Goal: Task Accomplishment & Management: Complete application form

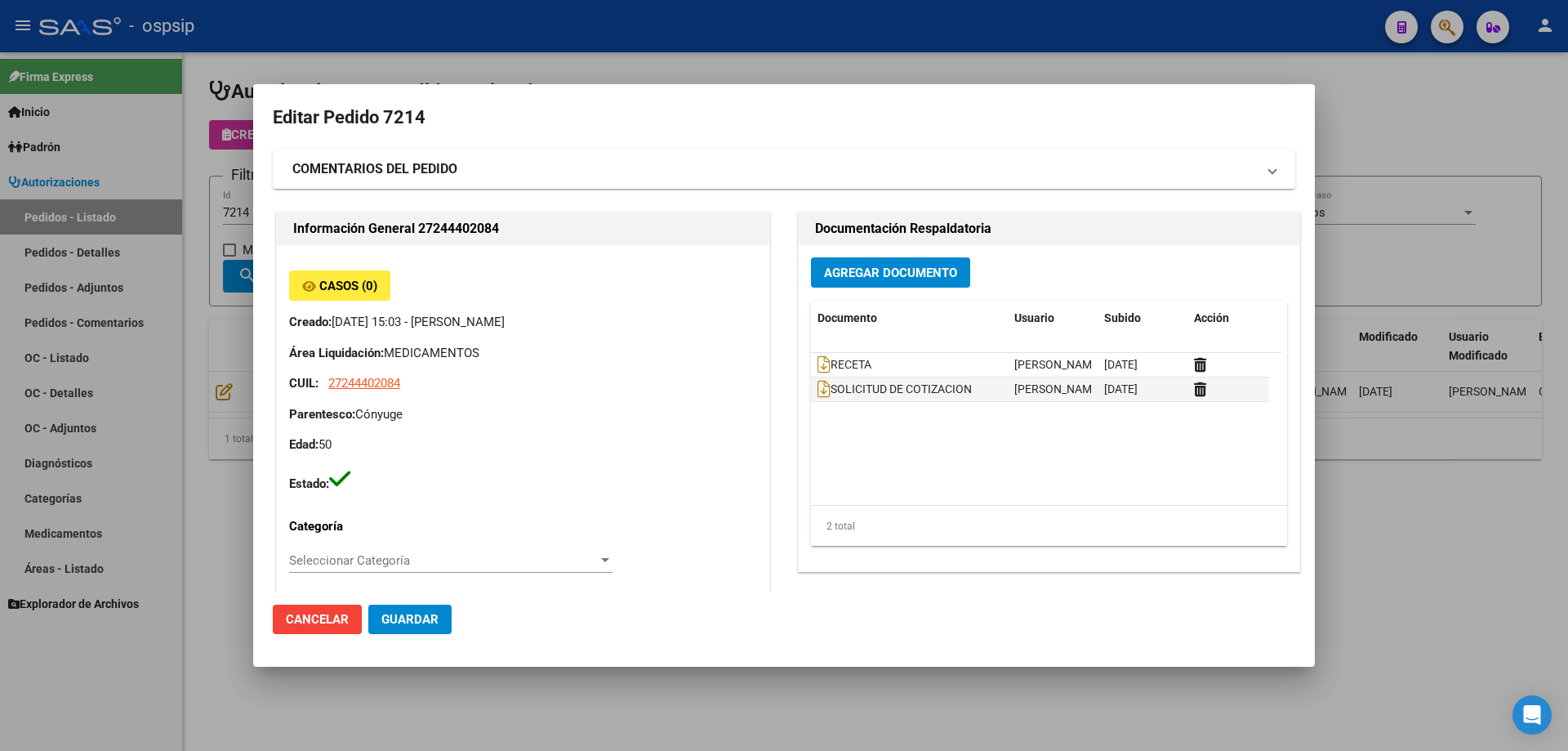
scroll to position [15, 0]
click at [245, 211] on div at bounding box center [784, 375] width 1568 height 751
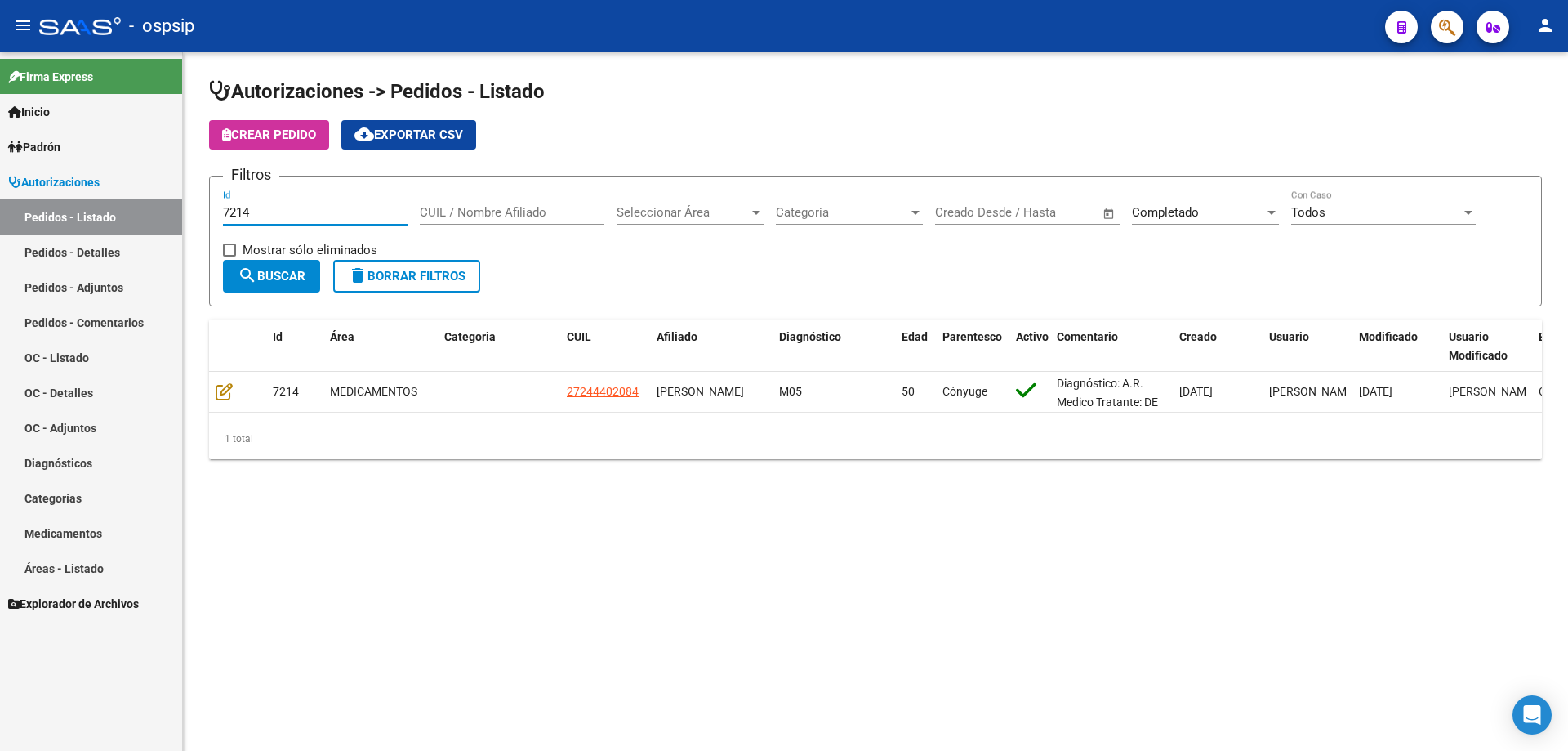
drag, startPoint x: 269, startPoint y: 212, endPoint x: 0, endPoint y: 208, distance: 269.0
click at [0, 208] on mat-sidenav-container "Firma Express Inicio Calendario SSS Instructivos Contacto OS Padrón Afiliados E…" at bounding box center [784, 401] width 1568 height 699
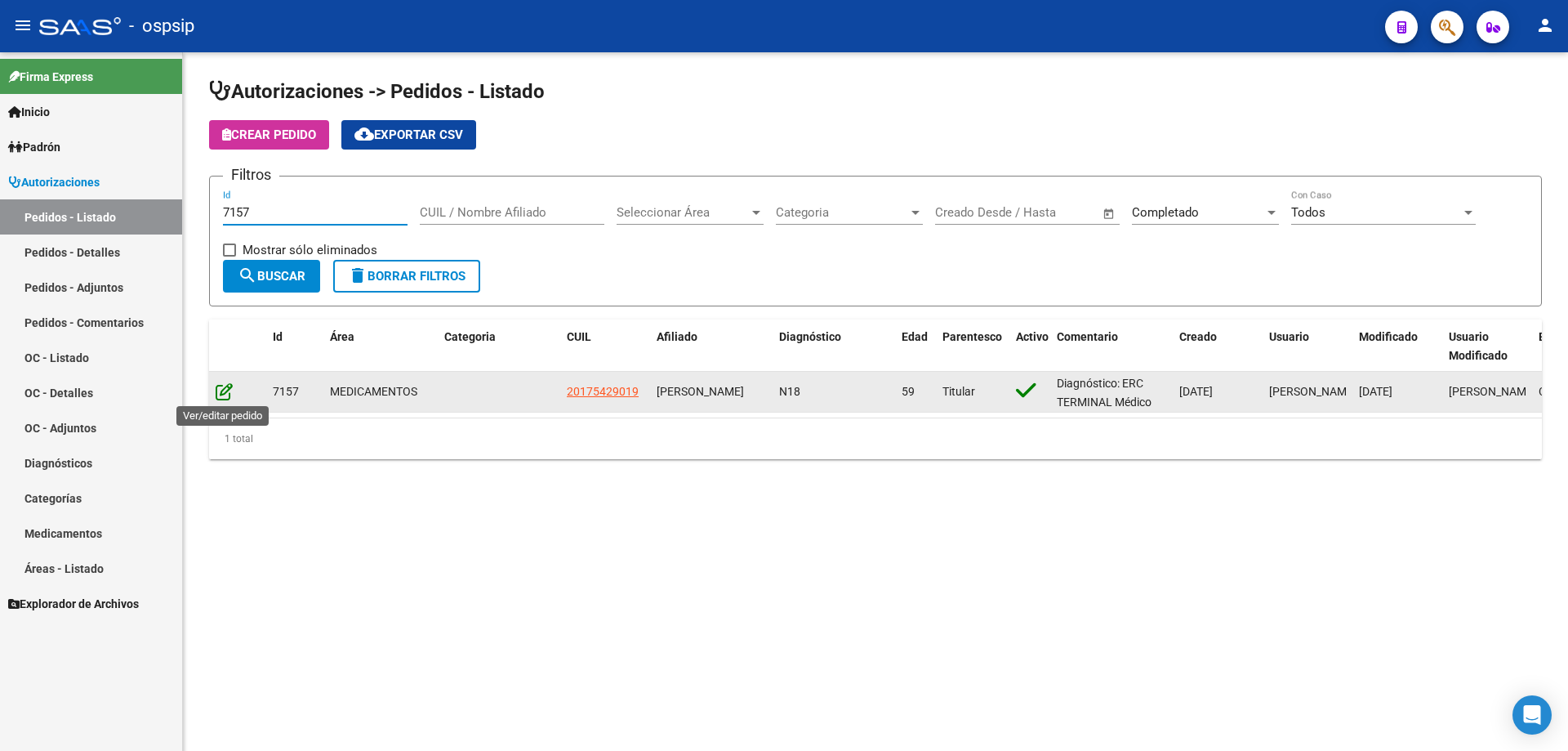
type input "7157"
click at [222, 389] on icon at bounding box center [224, 391] width 17 height 17
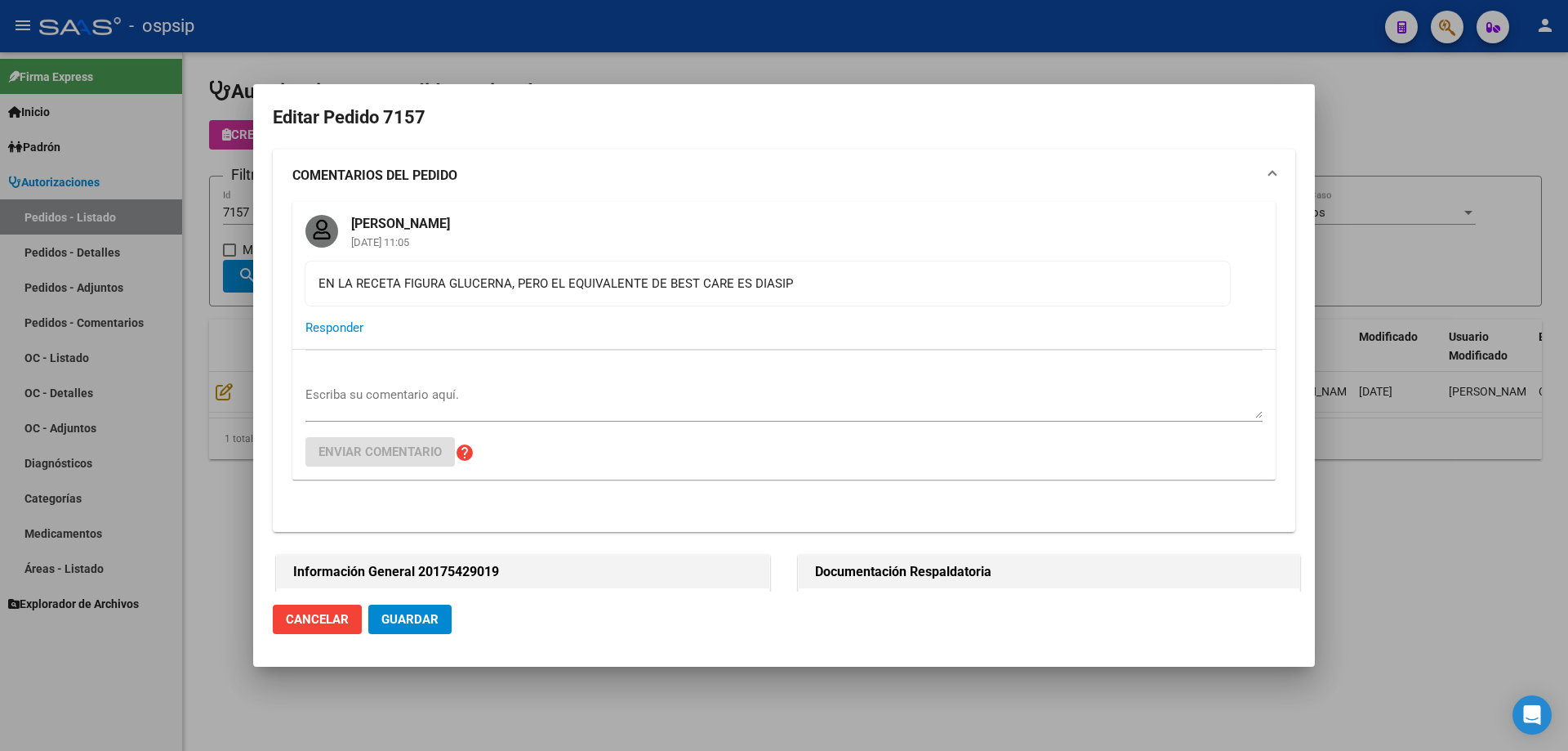
type input "Capital Federal, CABA, CAFAYATE 5000, Piso: 08, Departamento: E"
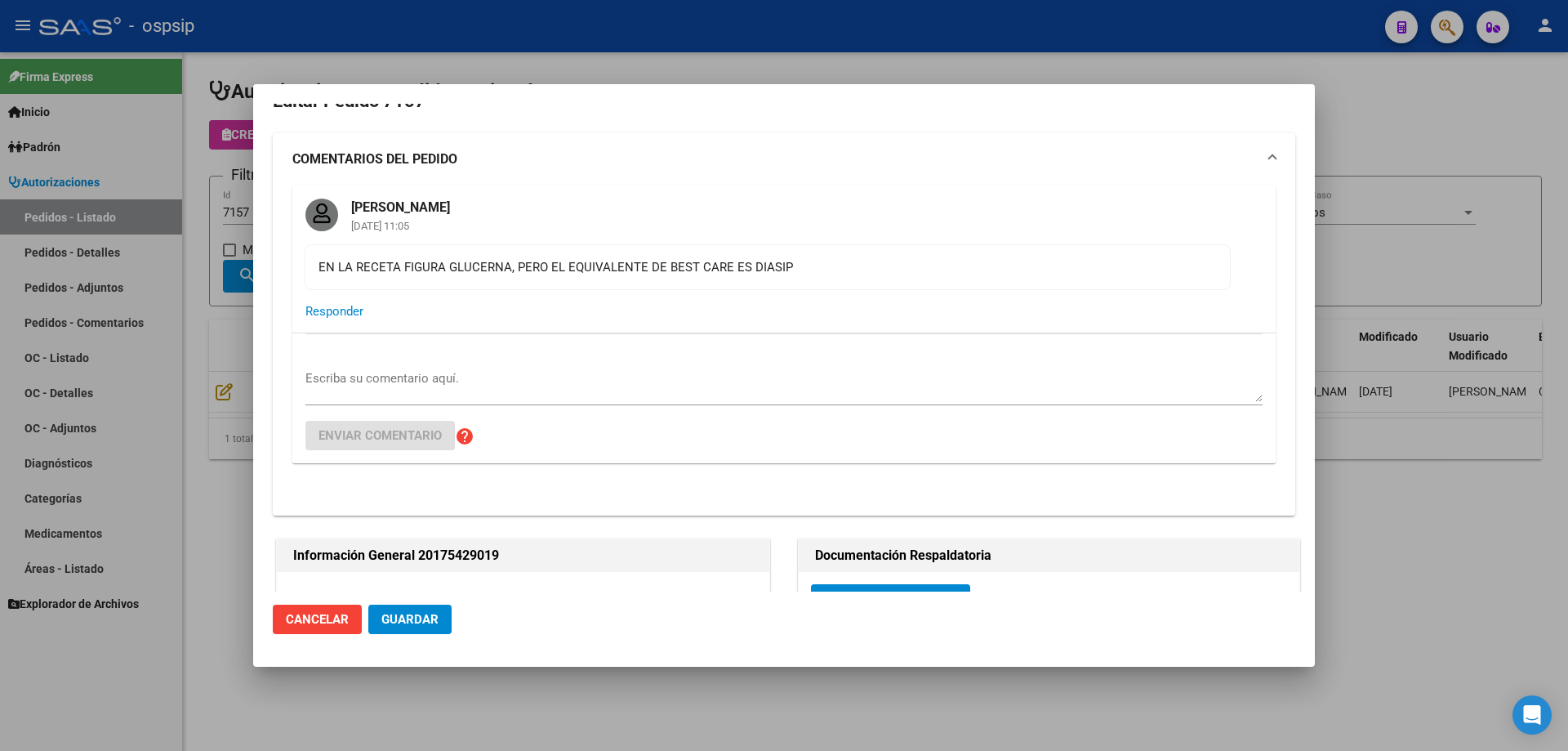
scroll to position [0, 0]
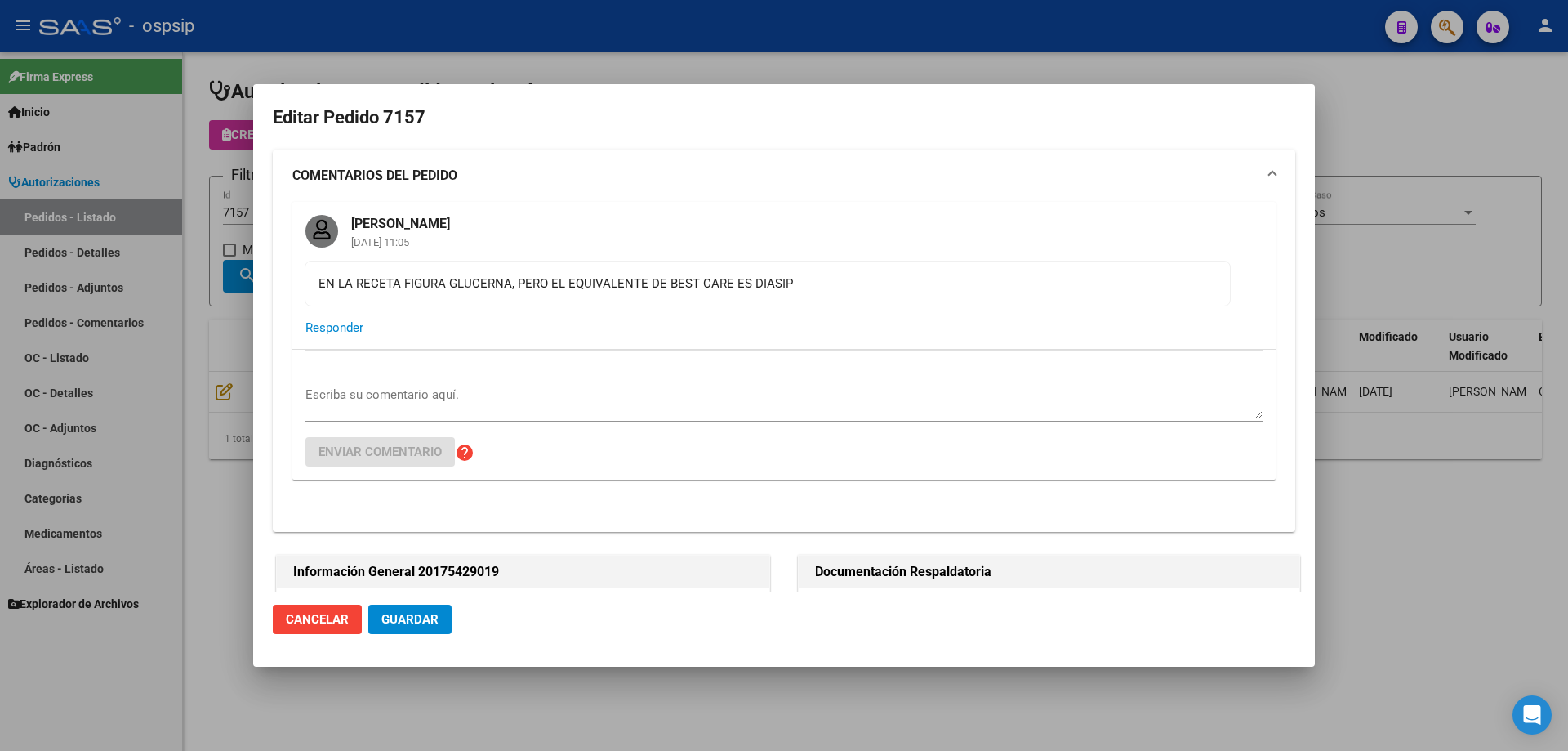
click at [386, 382] on div "Escriba su comentario aquí. Enviar comentario help" at bounding box center [783, 415] width 957 height 130
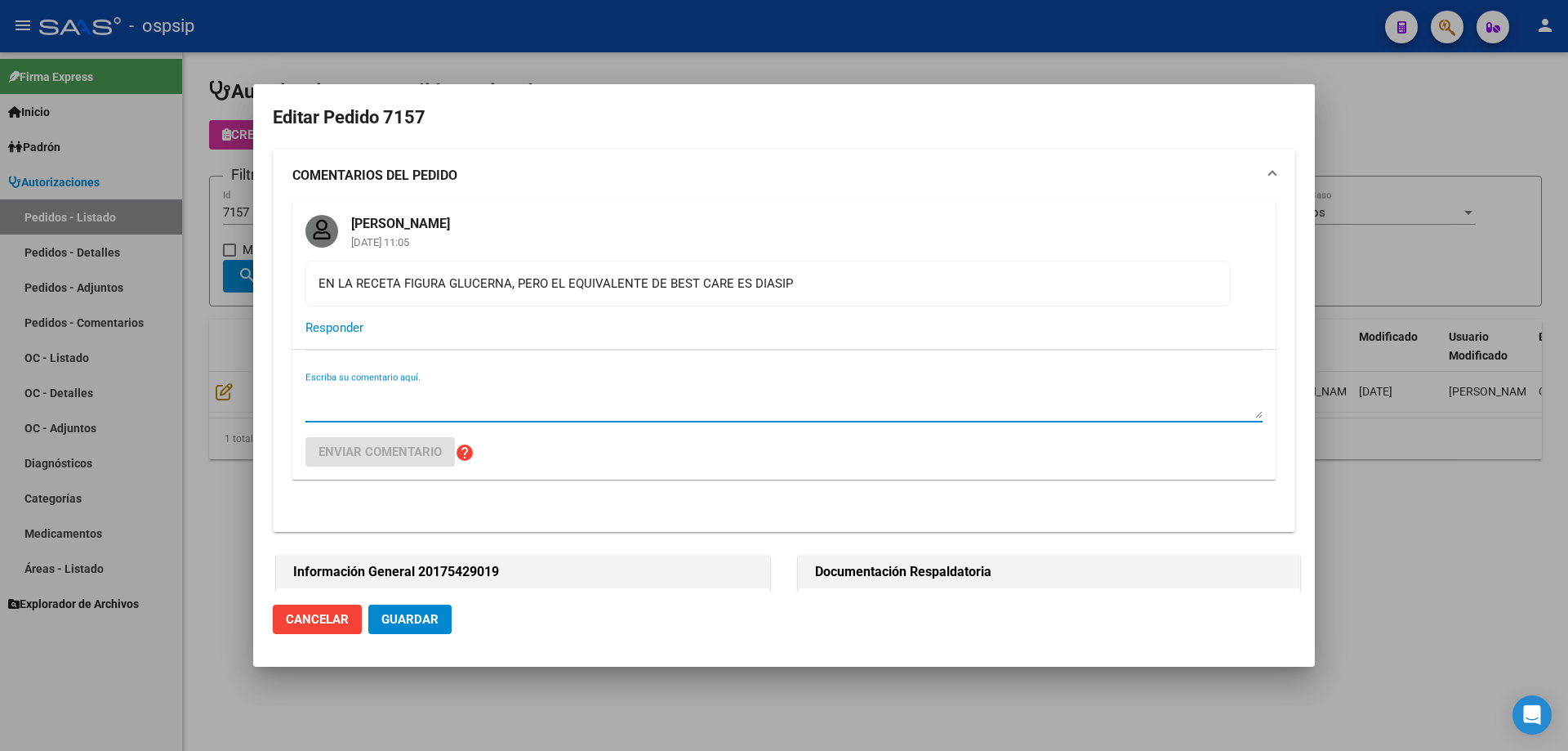
click at [393, 402] on textarea "Escriba su comentario aquí." at bounding box center [783, 402] width 957 height 33
paste textarea "MODULO ORAL ADULTO HASTA 300 KCAL."
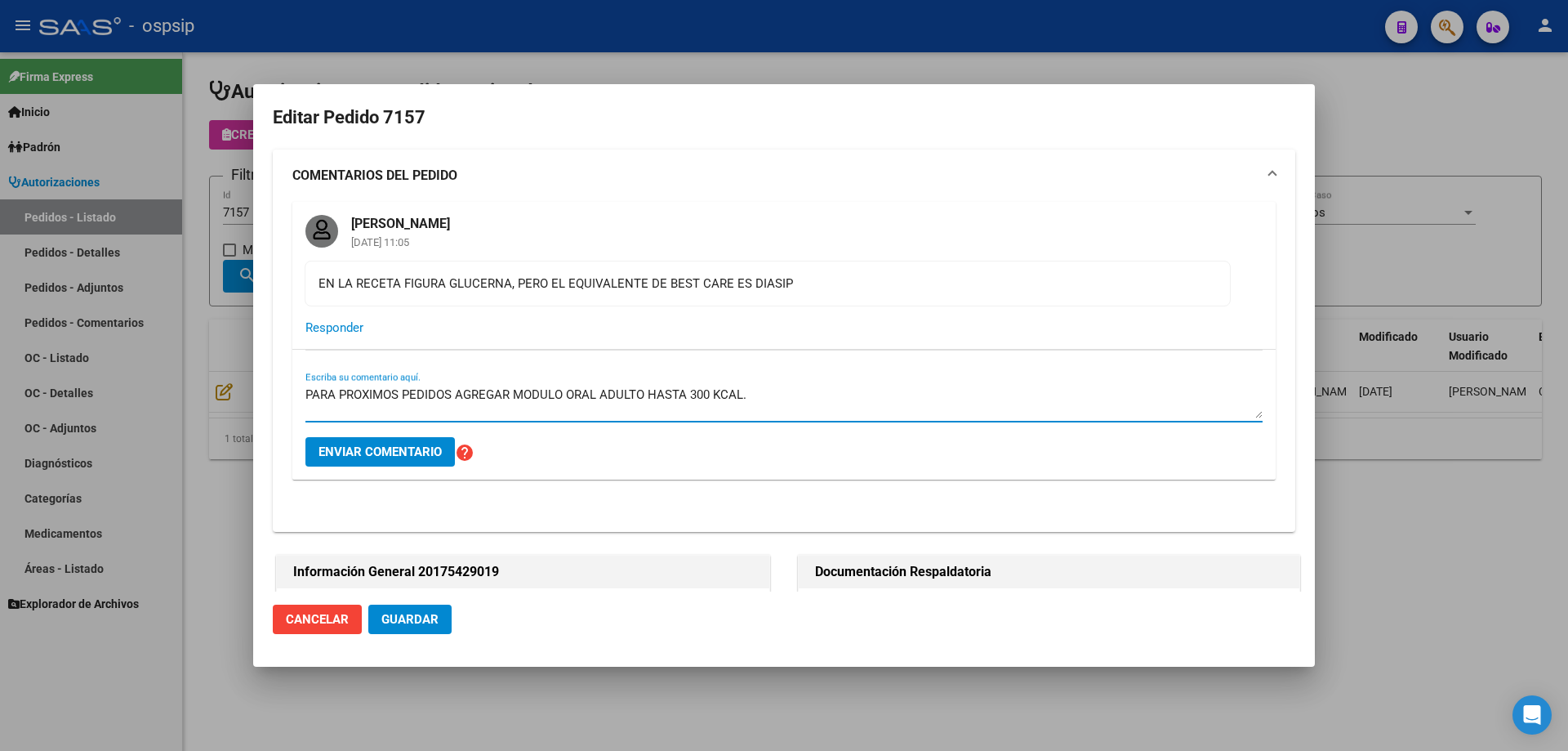
type textarea "PARA PROXIMOS PEDIDOS AGREGAR MODULO ORAL ADULTO HASTA 300 KCAL."
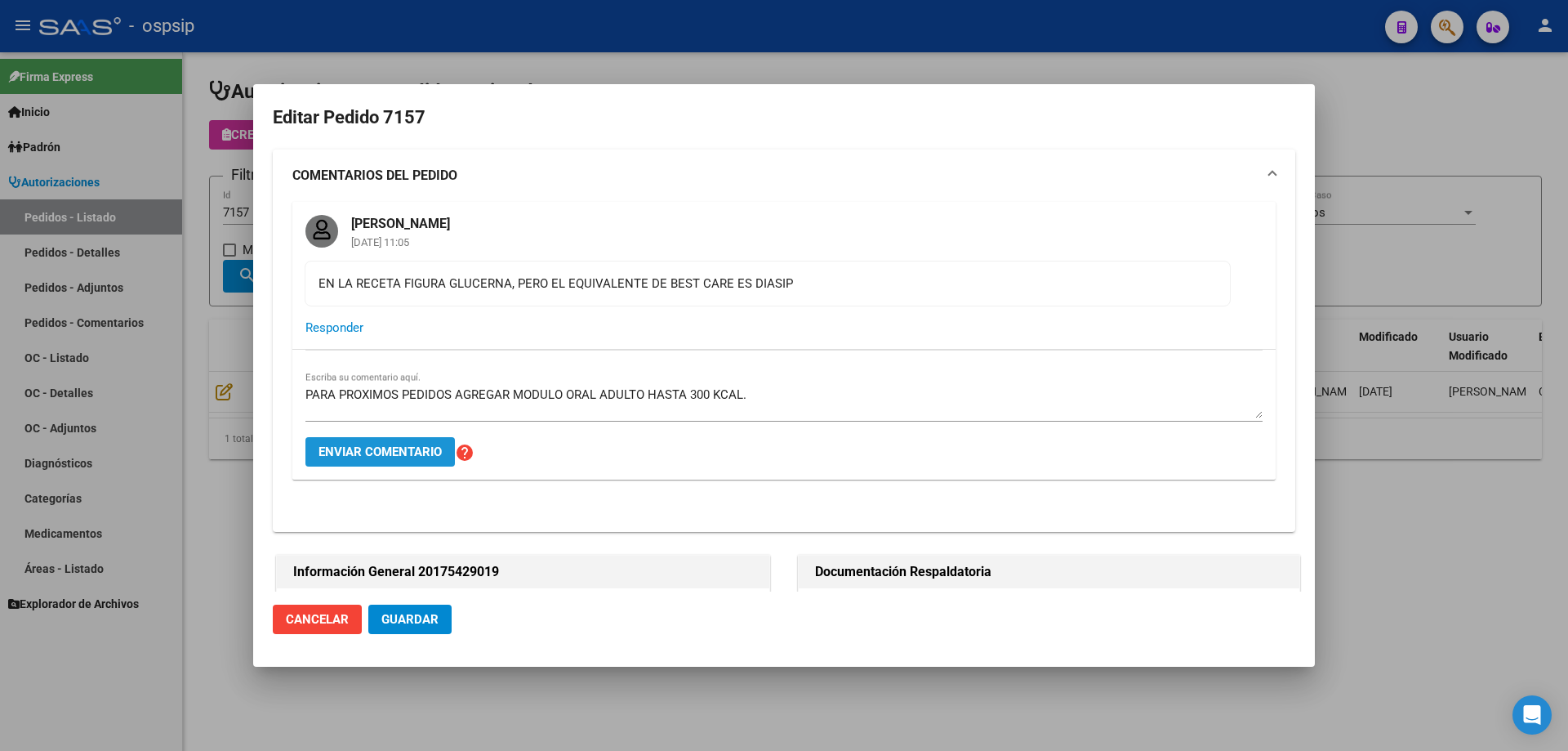
click at [431, 442] on button "Enviar comentario" at bounding box center [380, 452] width 150 height 29
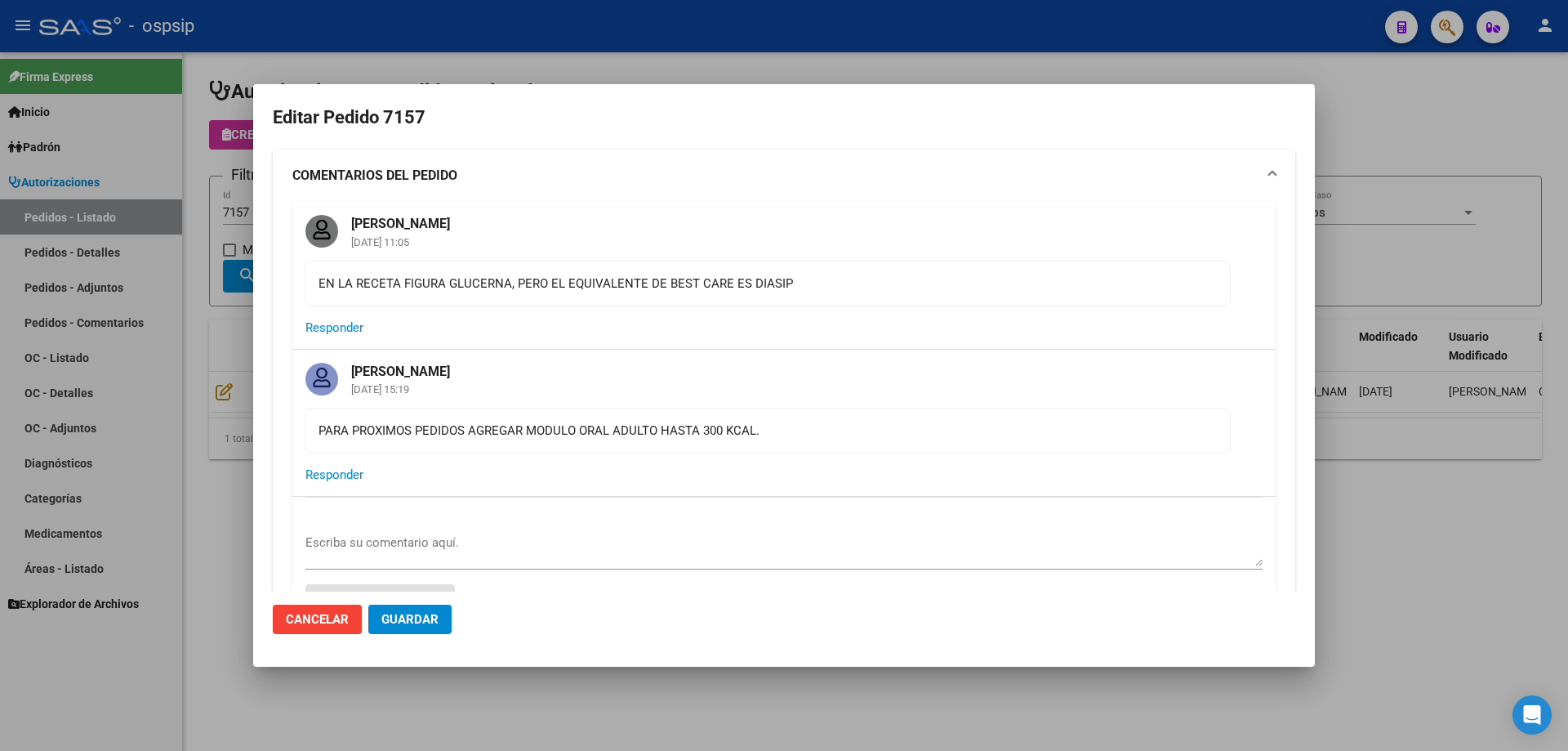
drag, startPoint x: 521, startPoint y: 433, endPoint x: 309, endPoint y: 431, distance: 212.0
click at [309, 431] on mat-card-content "PARA PROXIMOS PEDIDOS AGREGAR MODULO ORAL ADULTO HASTA 300 KCAL." at bounding box center [767, 430] width 926 height 46
copy div "PARA PROXIMOS PEDIDOS AGREGAR"
click at [174, 335] on div at bounding box center [784, 375] width 1568 height 751
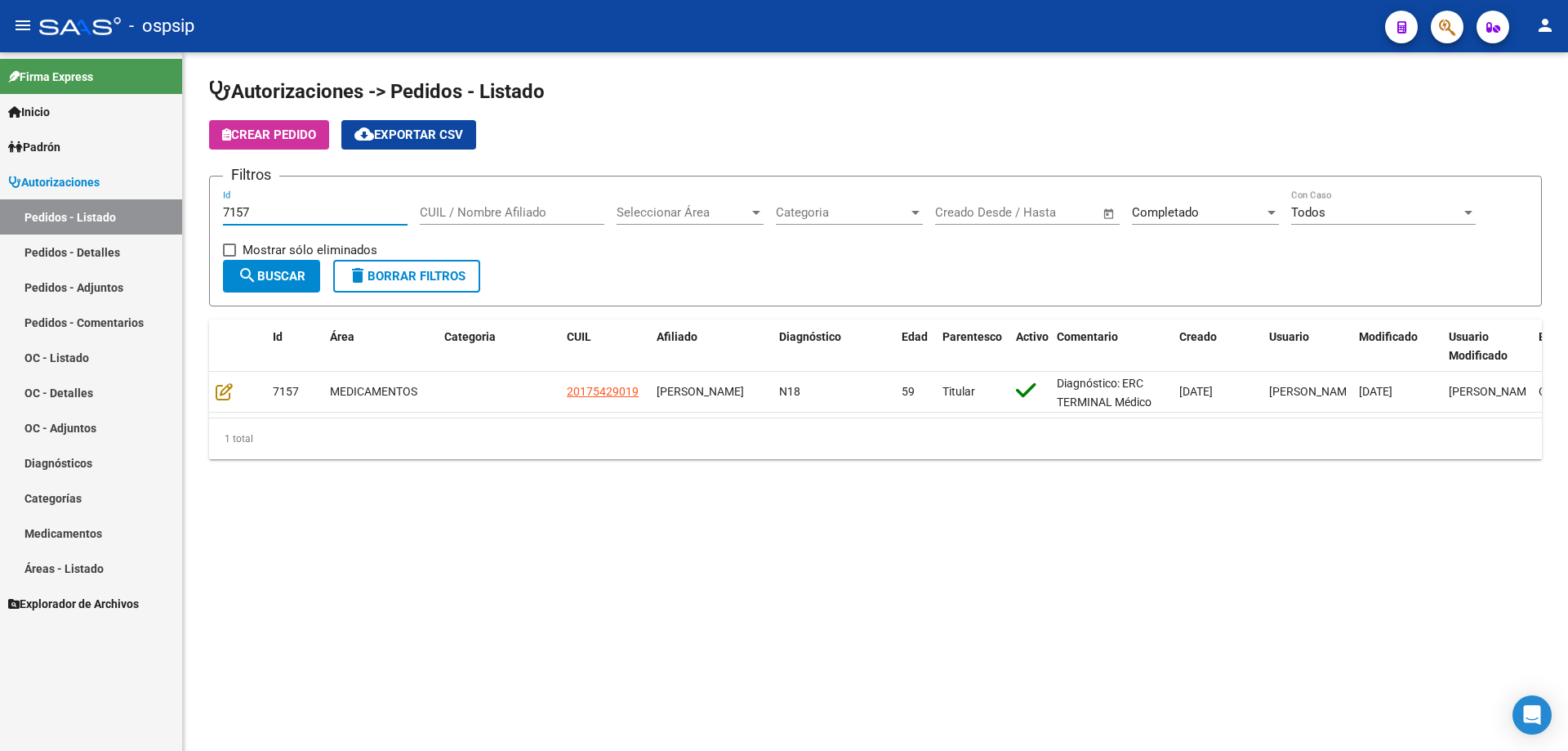
drag, startPoint x: 272, startPoint y: 216, endPoint x: 142, endPoint y: 228, distance: 130.6
click at [142, 228] on mat-sidenav-container "Firma Express Inicio Calendario SSS Instructivos Contacto OS Padrón Afiliados E…" at bounding box center [784, 401] width 1568 height 699
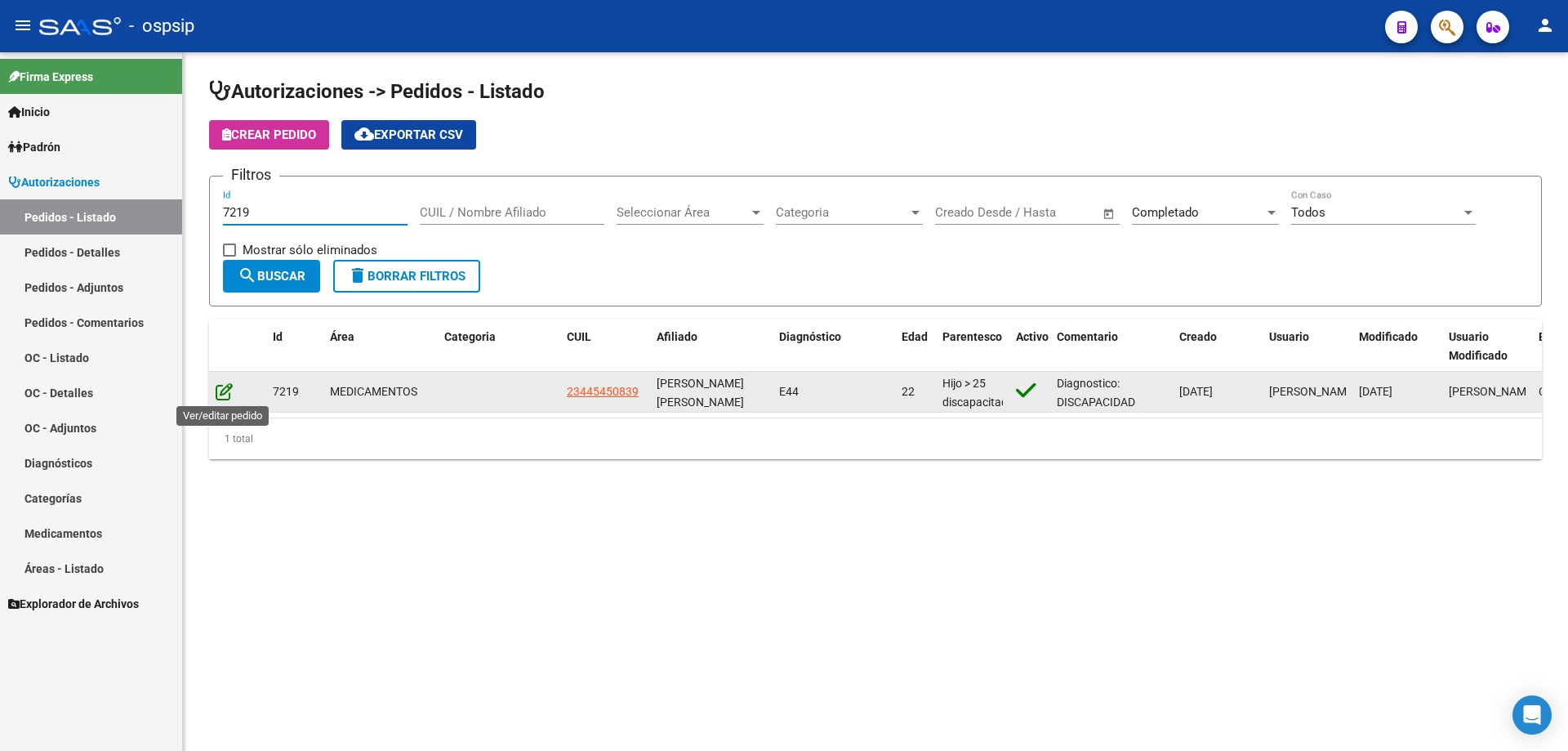
type input "7219"
click at [226, 387] on icon at bounding box center [224, 391] width 17 height 17
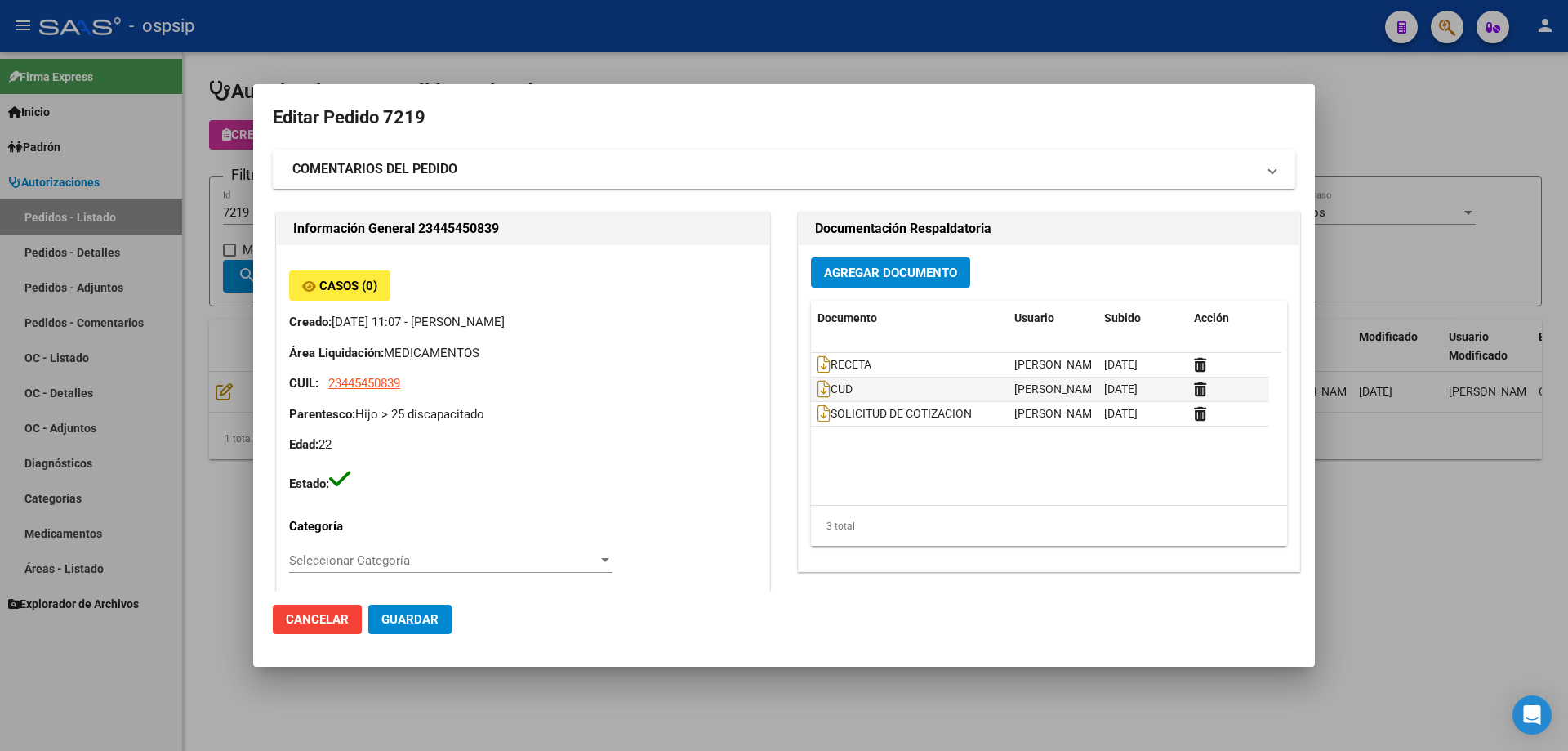
type input "[PERSON_NAME]"
type input "[GEOGRAPHIC_DATA], [GEOGRAPHIC_DATA], 165 5885, Departamento: 000"
click at [380, 169] on strong "COMENTARIOS DEL PEDIDO" at bounding box center [375, 169] width 165 height 19
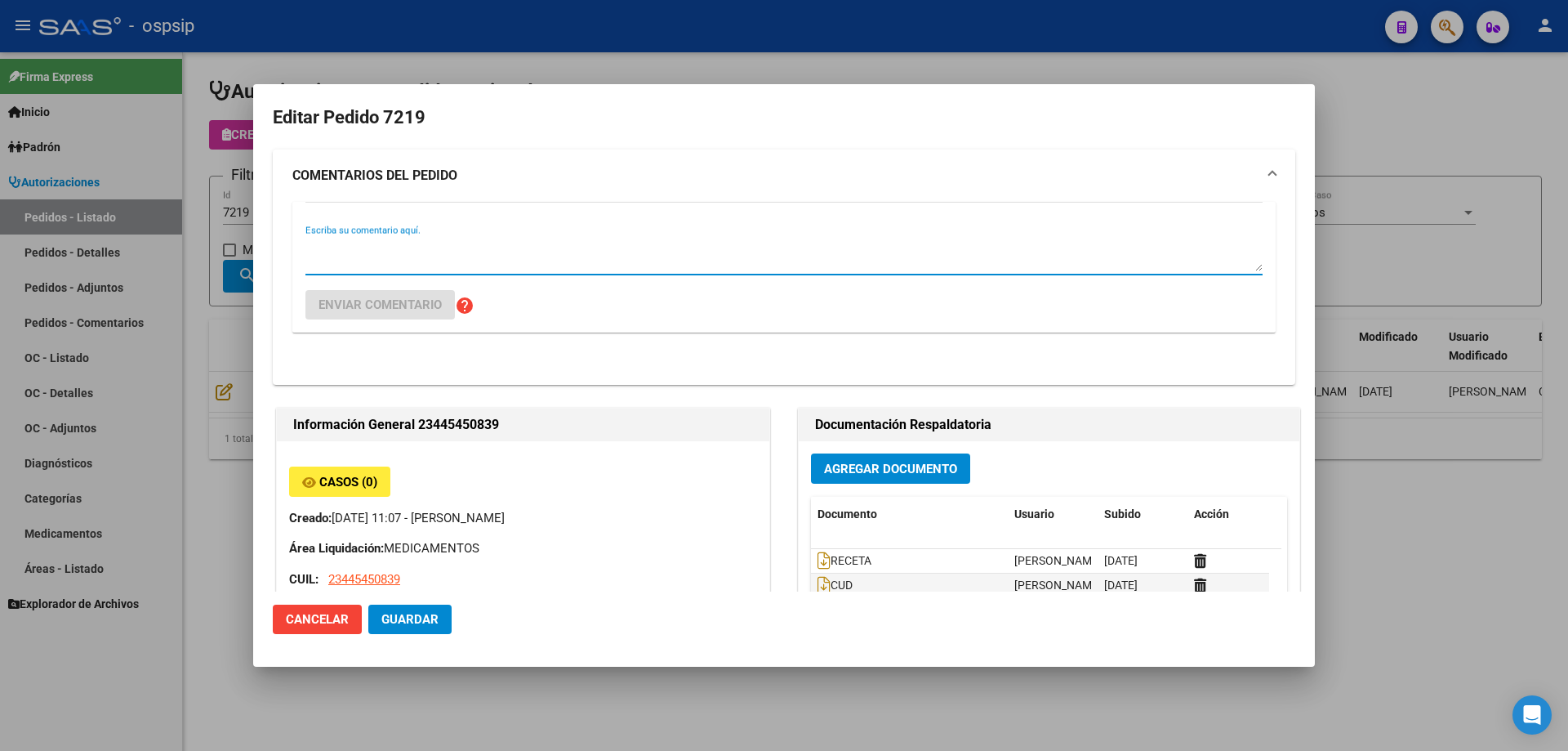
click at [379, 240] on textarea "Escriba su comentario aquí." at bounding box center [783, 255] width 957 height 33
paste textarea "PARA PROXIMOS PEDIDOS AGREGAR"
paste textarea "MODULO ORAL ADULTO HASTA 300 KCAL."
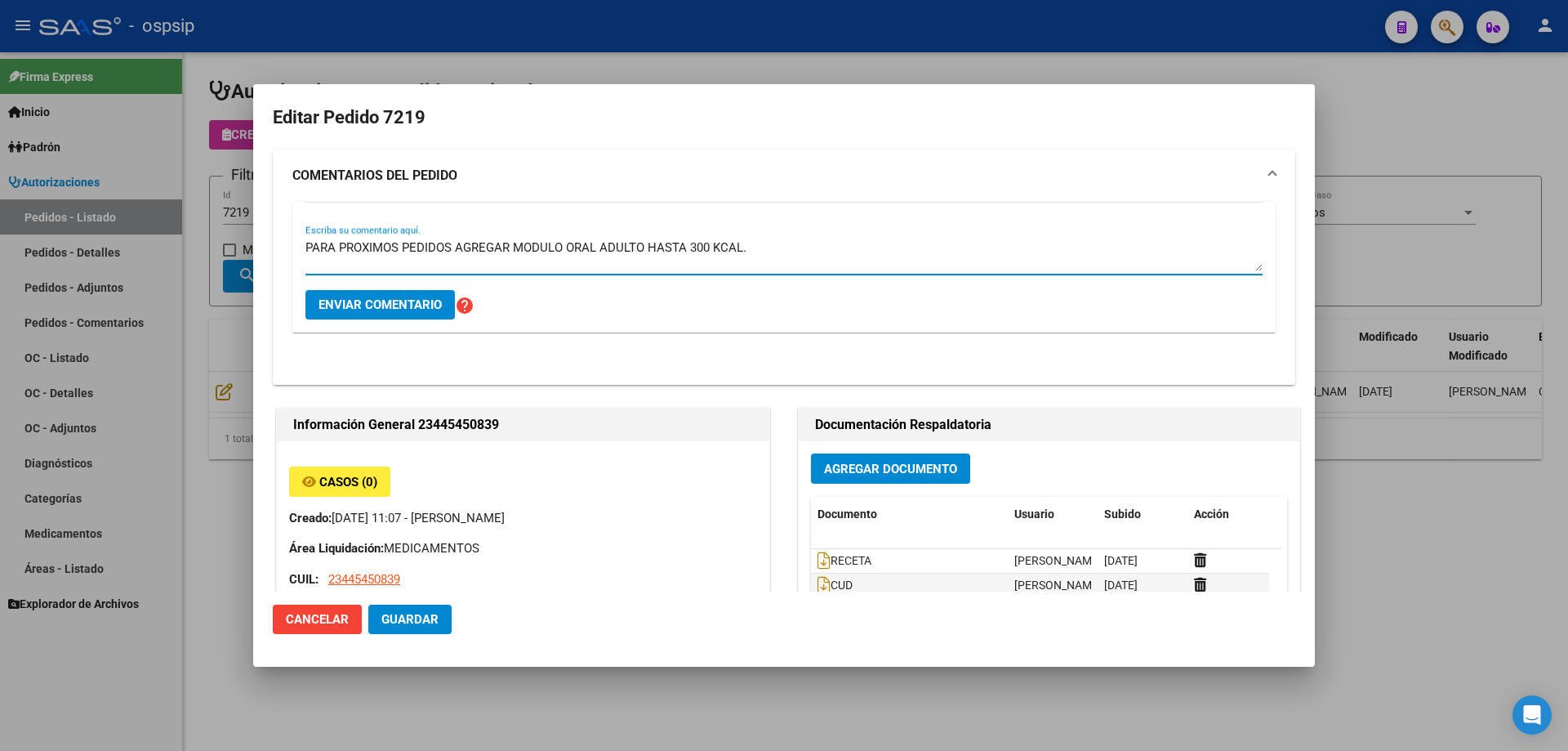
type textarea "PARA PROXIMOS PEDIDOS AGREGAR MODULO ORAL ADULTO HASTA 300 KCAL."
click at [418, 294] on button "Enviar comentario" at bounding box center [380, 304] width 150 height 29
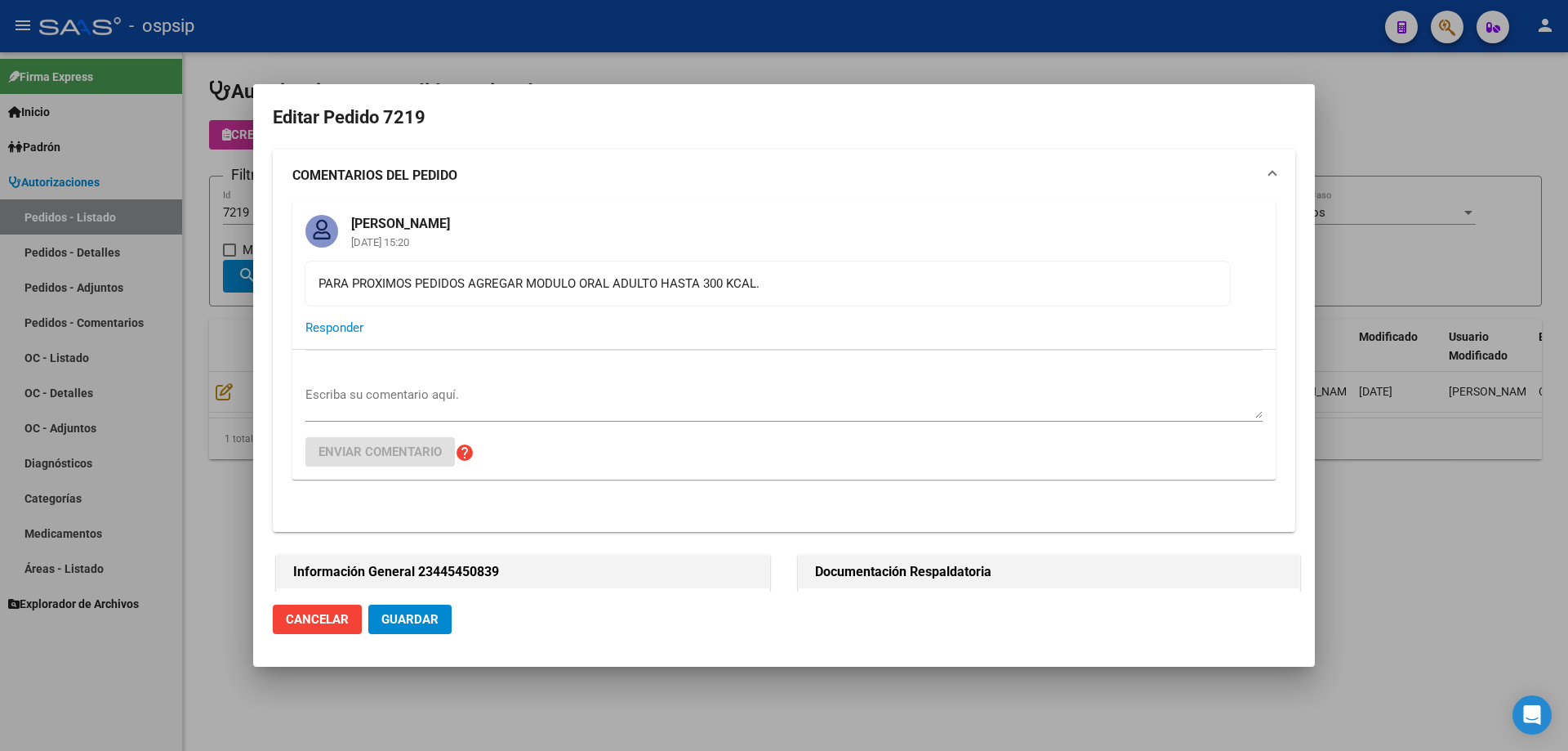
click at [229, 219] on div at bounding box center [784, 375] width 1568 height 751
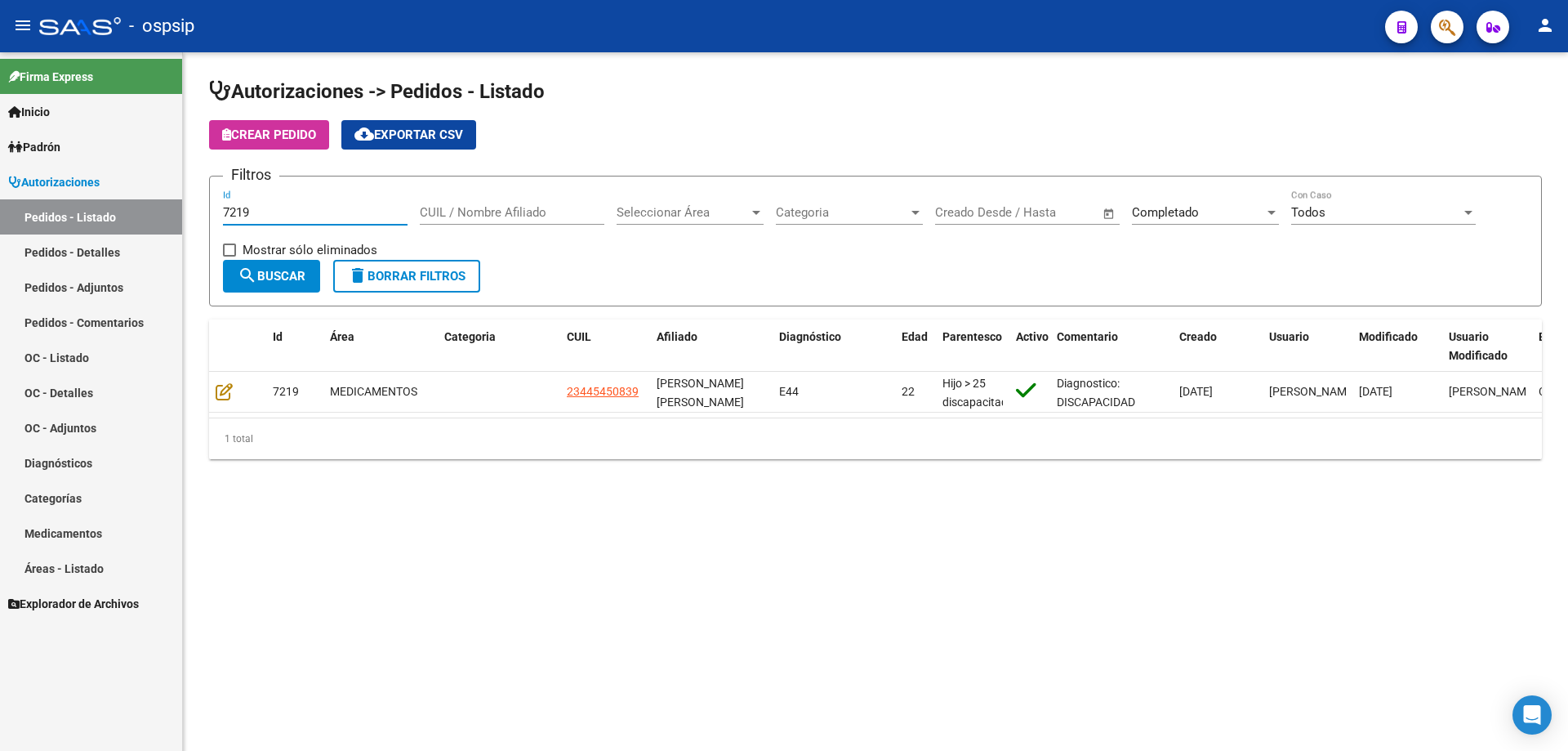
drag, startPoint x: 274, startPoint y: 215, endPoint x: 69, endPoint y: 215, distance: 205.0
click at [69, 215] on mat-sidenav-container "Firma Express Inicio Calendario SSS Instructivos Contacto OS Padrón Afiliados E…" at bounding box center [784, 401] width 1568 height 699
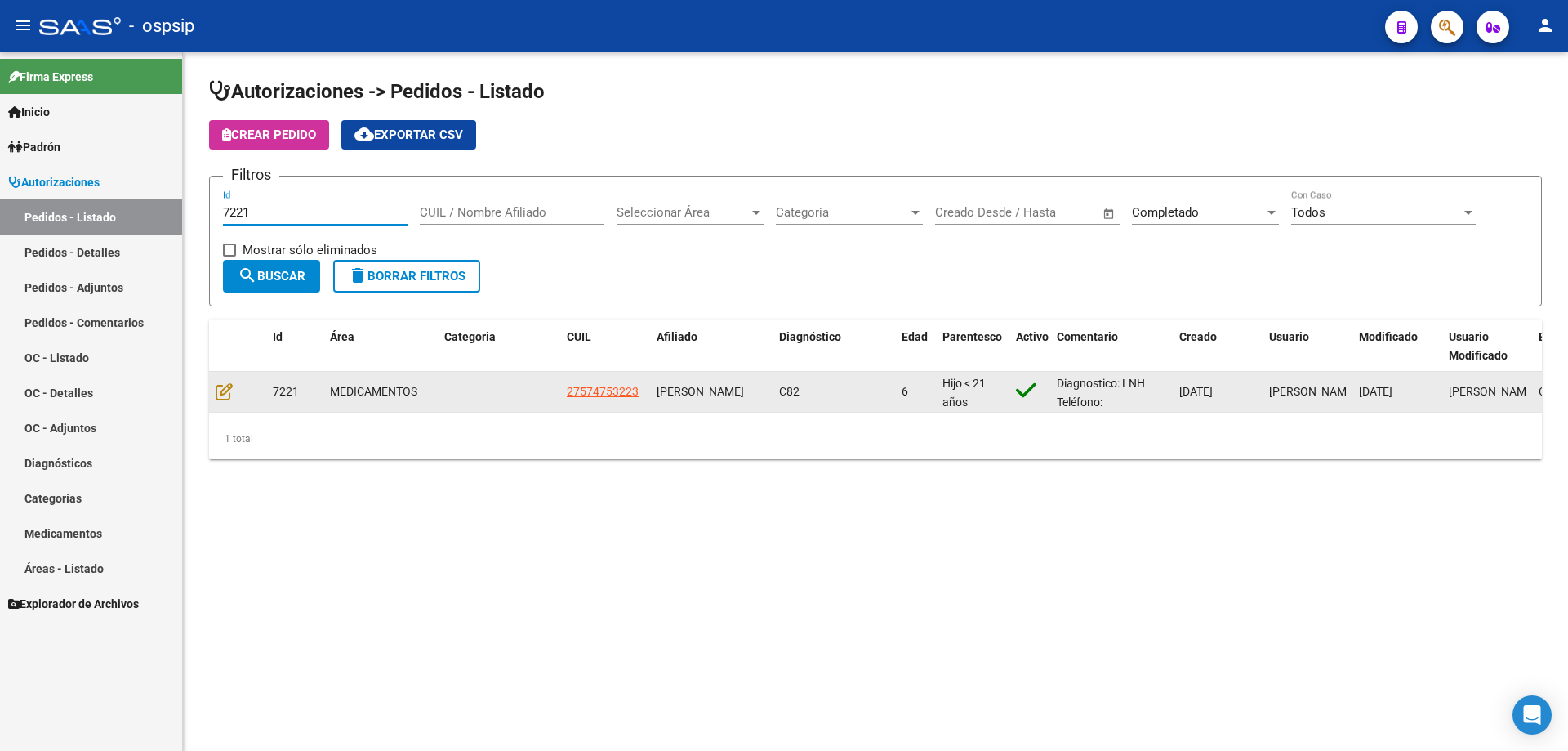
type input "7221"
click at [234, 387] on div at bounding box center [237, 391] width 44 height 18
click at [223, 388] on icon at bounding box center [224, 391] width 17 height 17
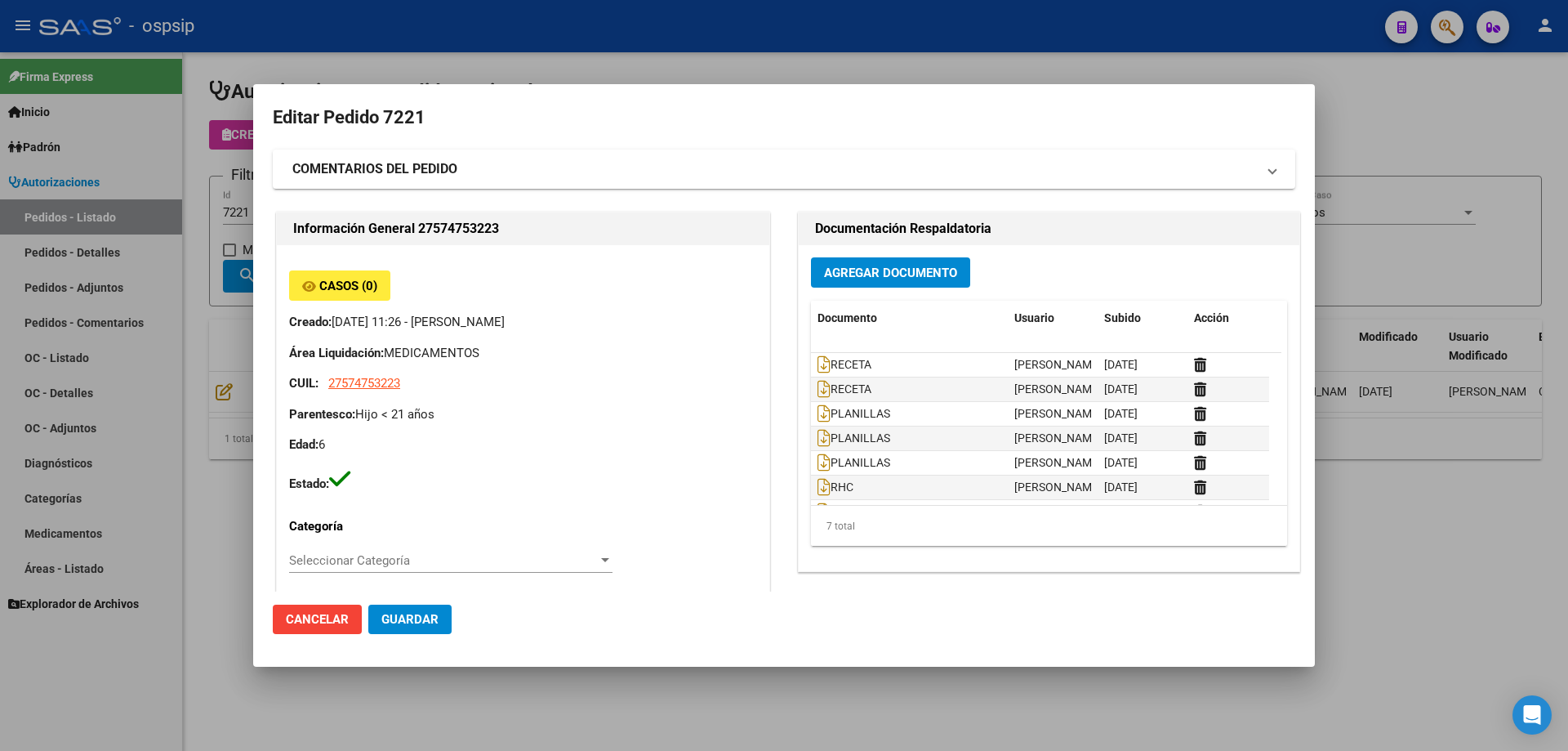
type input "[GEOGRAPHIC_DATA], [PERSON_NAME], [PERSON_NAME] 4375"
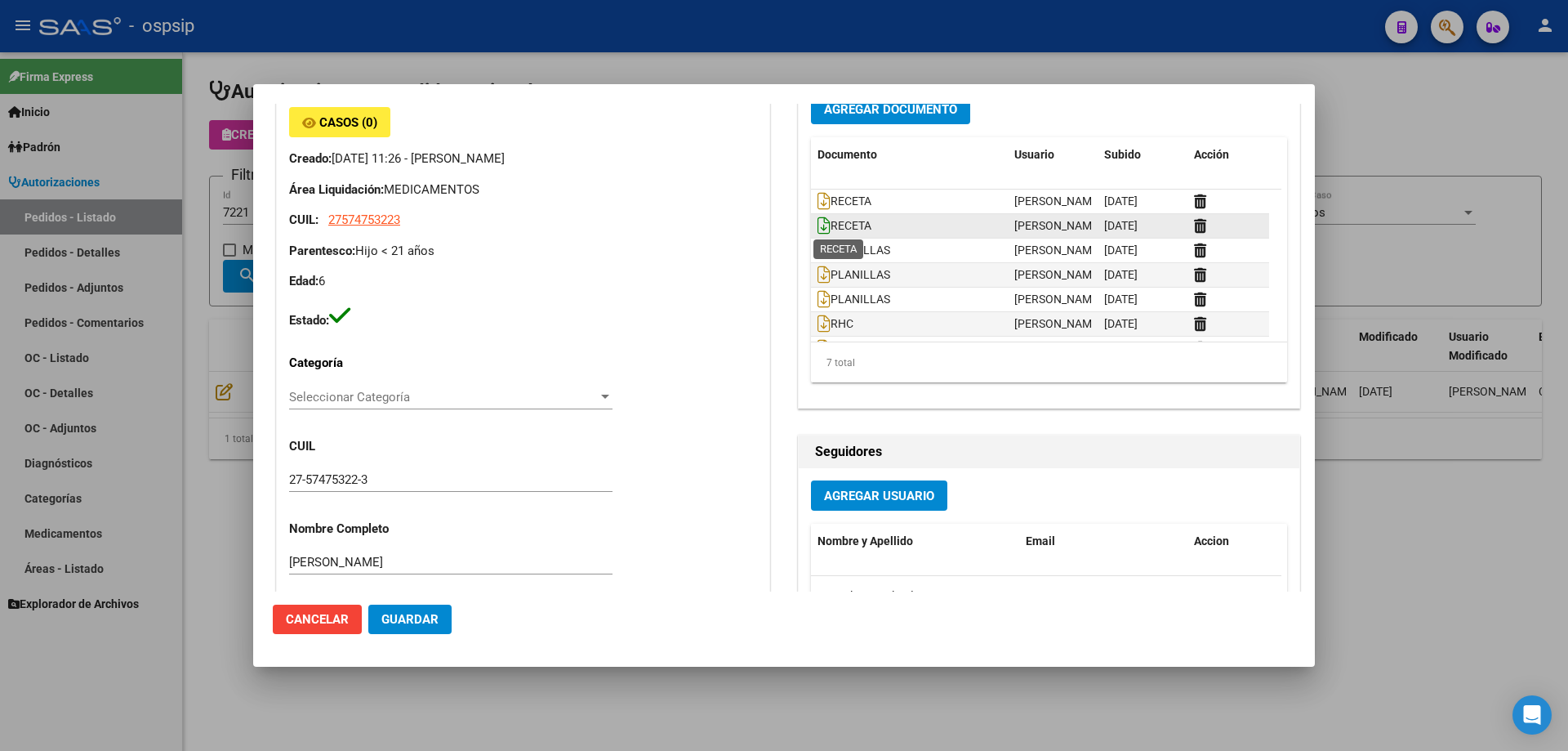
click at [818, 227] on icon at bounding box center [824, 225] width 13 height 17
click at [384, 225] on span "27574753223" at bounding box center [364, 220] width 72 height 15
type textarea "27574753223"
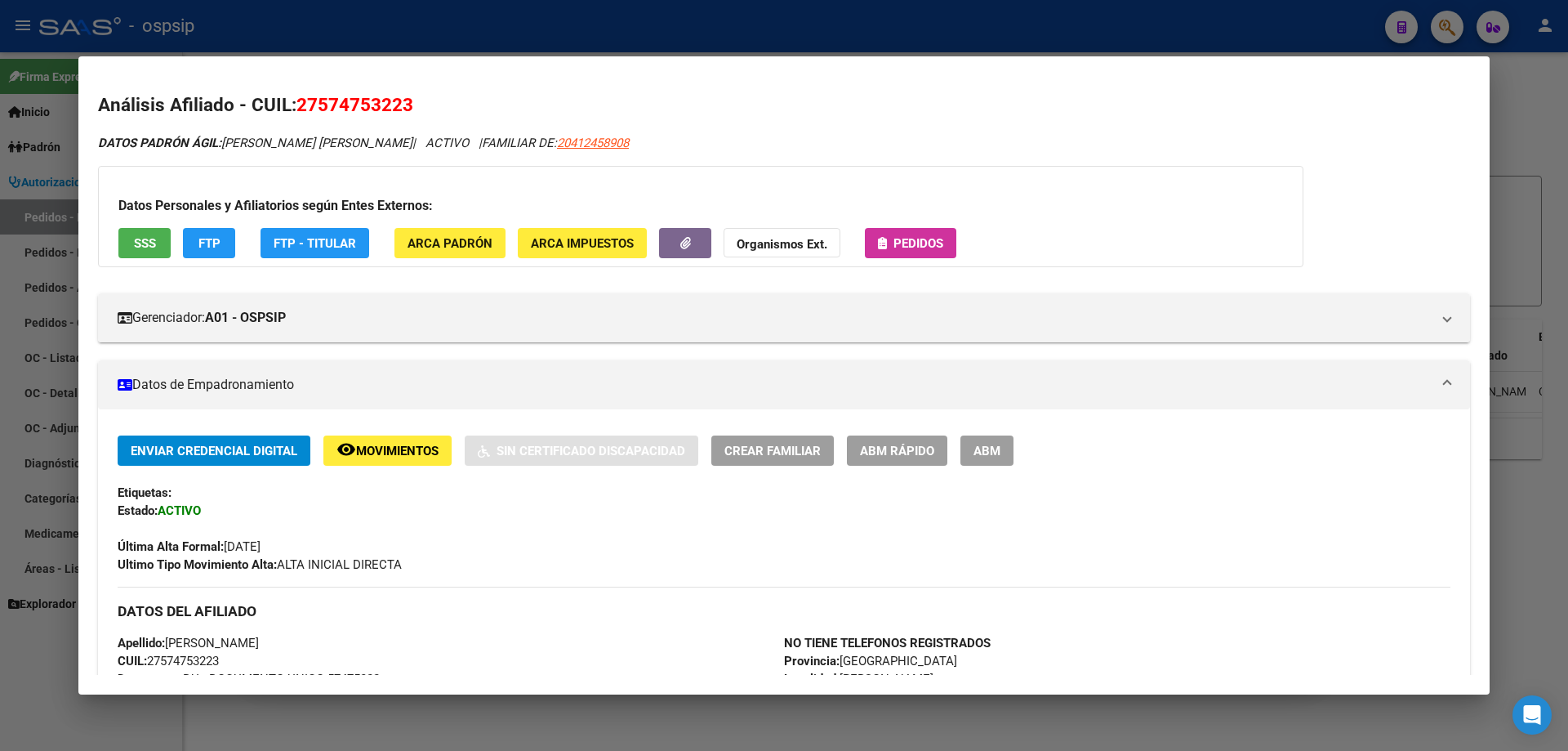
click at [897, 251] on button "Pedidos" at bounding box center [910, 243] width 91 height 30
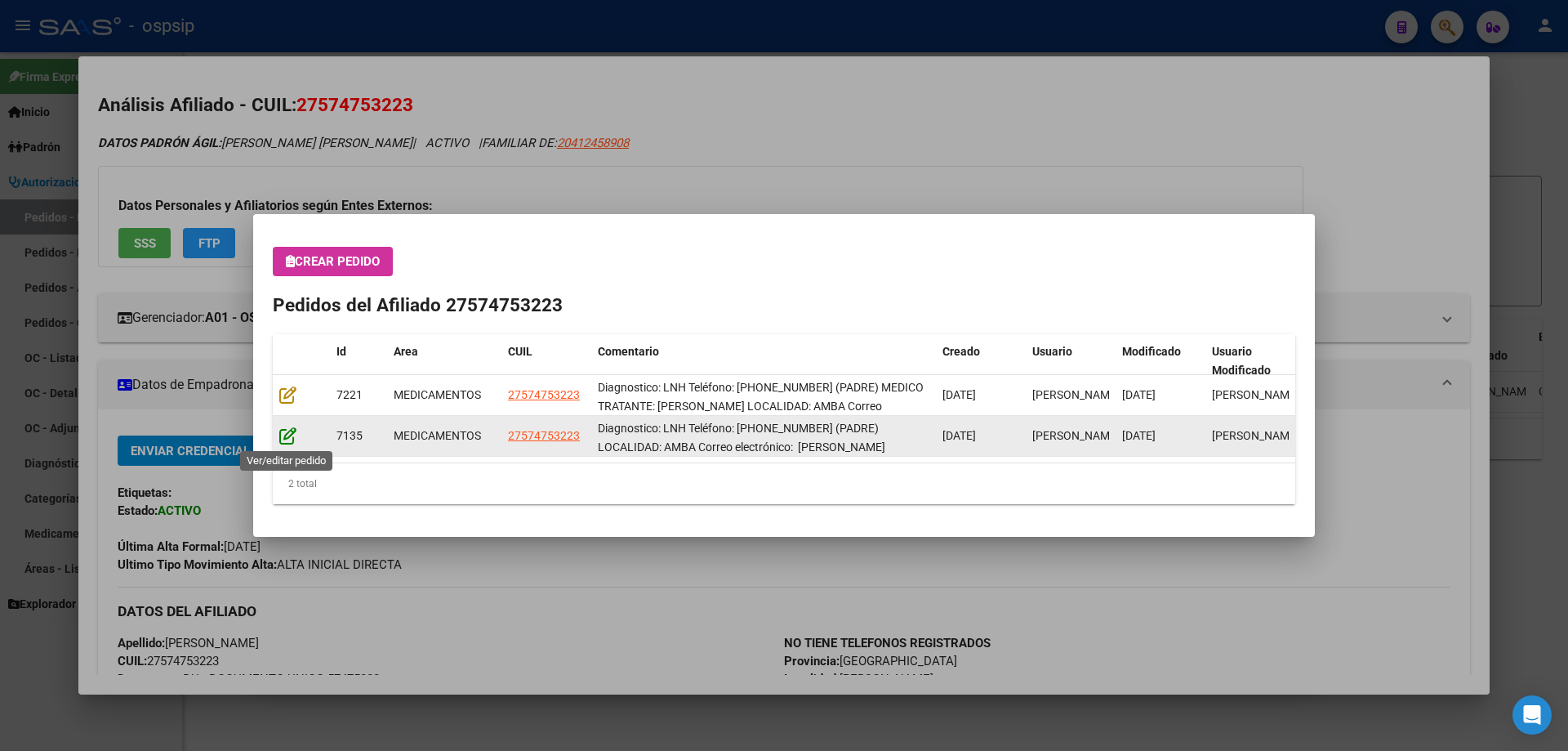
click at [291, 434] on icon at bounding box center [289, 435] width 17 height 17
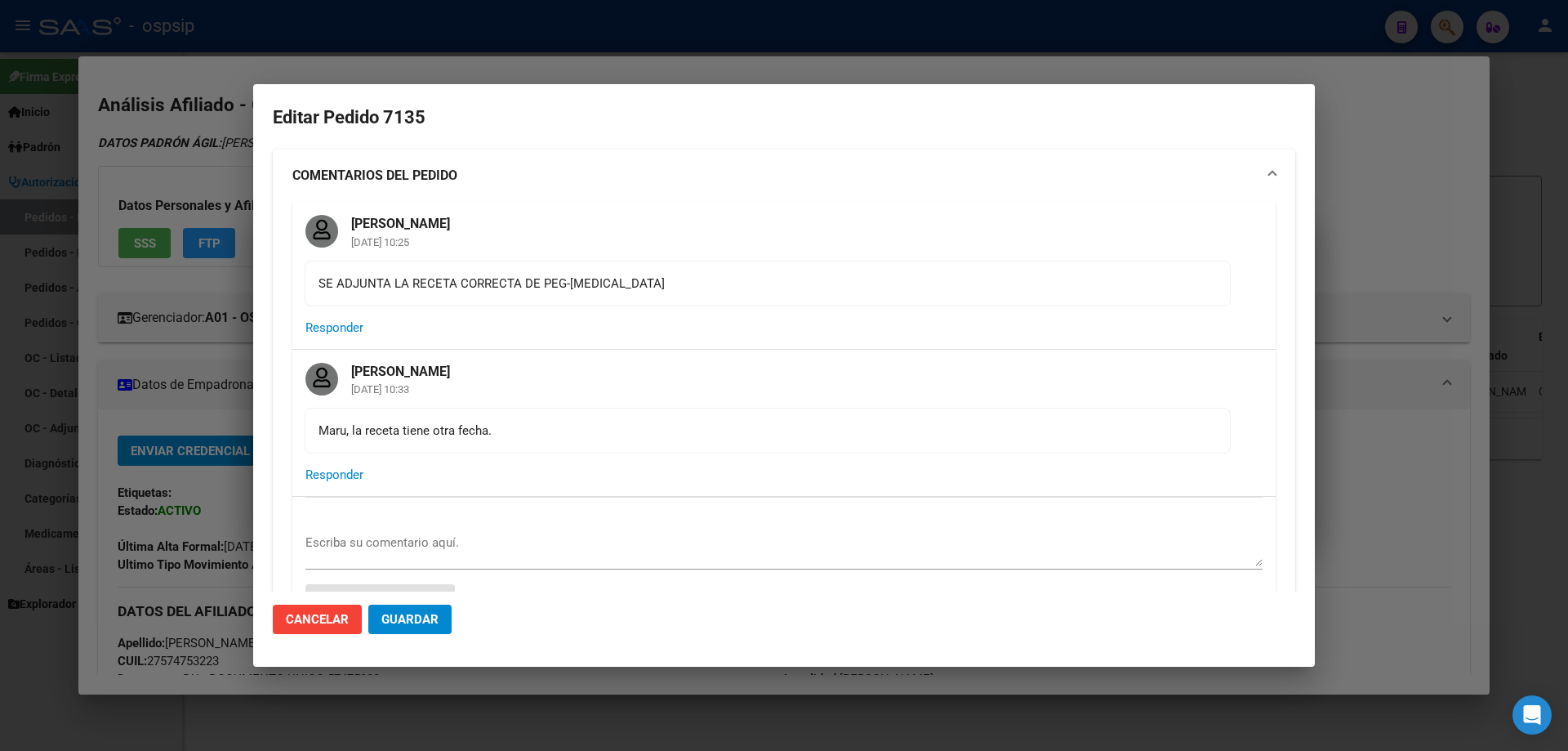
type input "[GEOGRAPHIC_DATA], [PERSON_NAME], [PERSON_NAME] 4375"
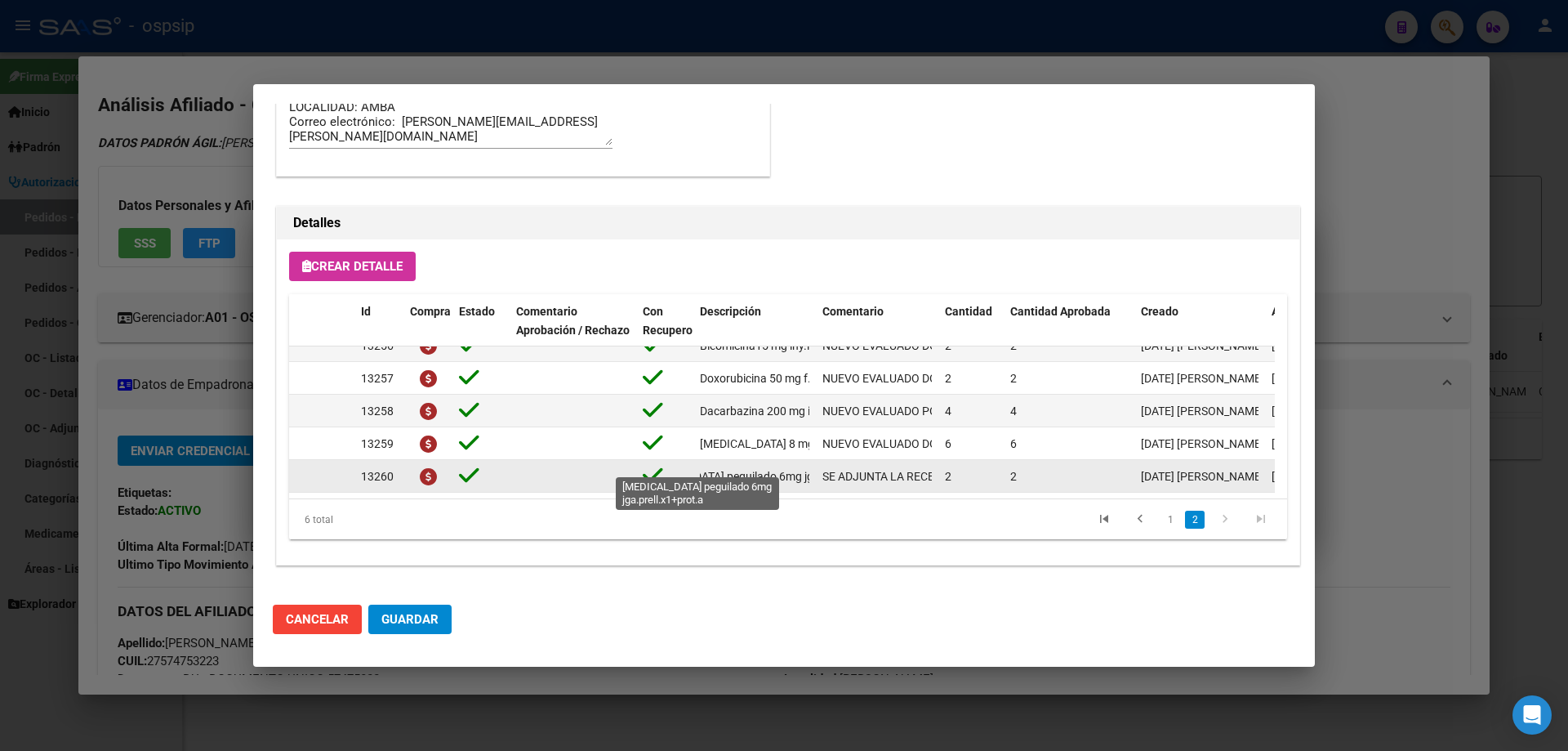
scroll to position [0, 46]
drag, startPoint x: 701, startPoint y: 461, endPoint x: 756, endPoint y: 468, distance: 55.4
click at [756, 469] on span "[MEDICAL_DATA] peguilado 6mg jga.prell.x1+prot.a" at bounding box center [783, 475] width 259 height 13
copy span "[MEDICAL_DATA] peguilado"
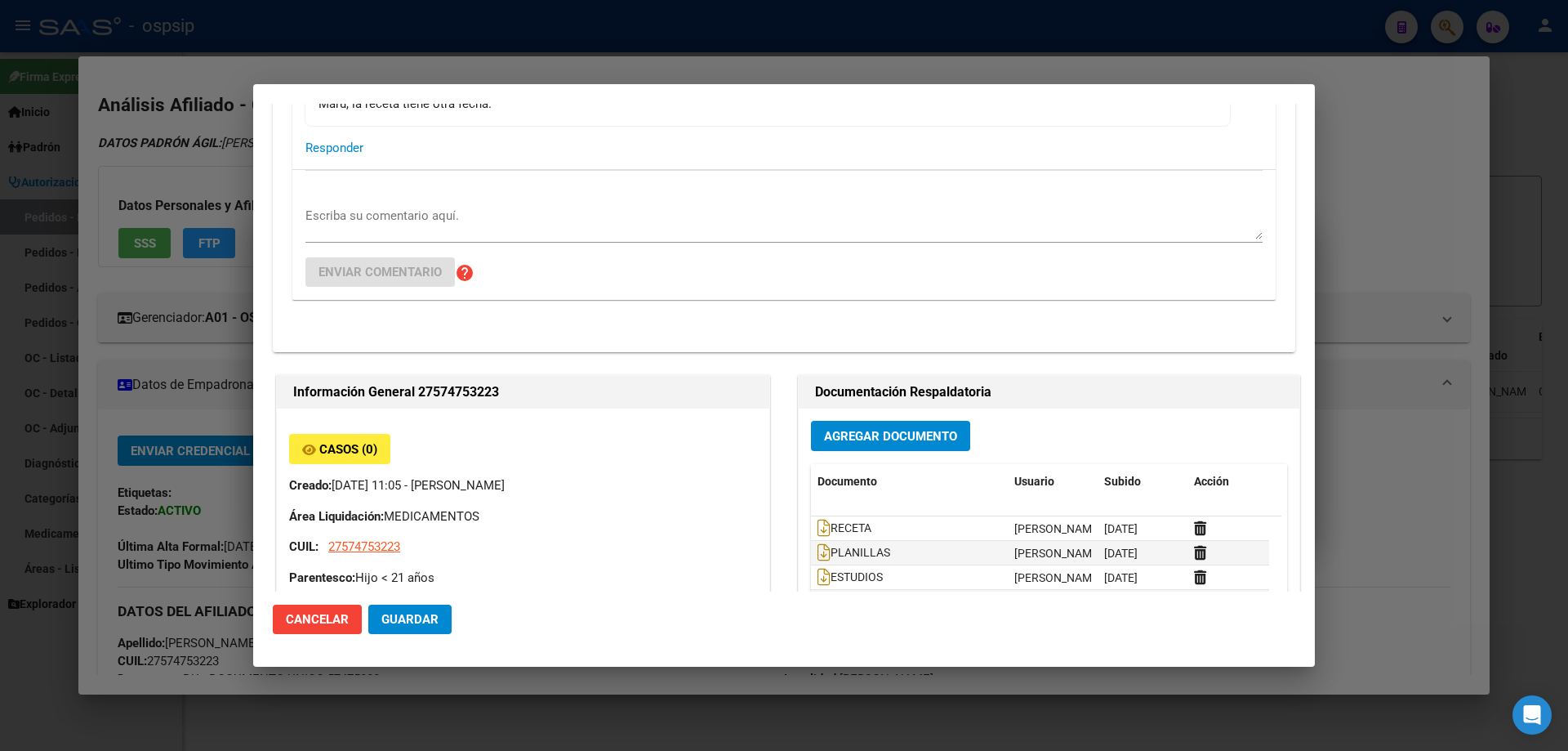
scroll to position [0, 0]
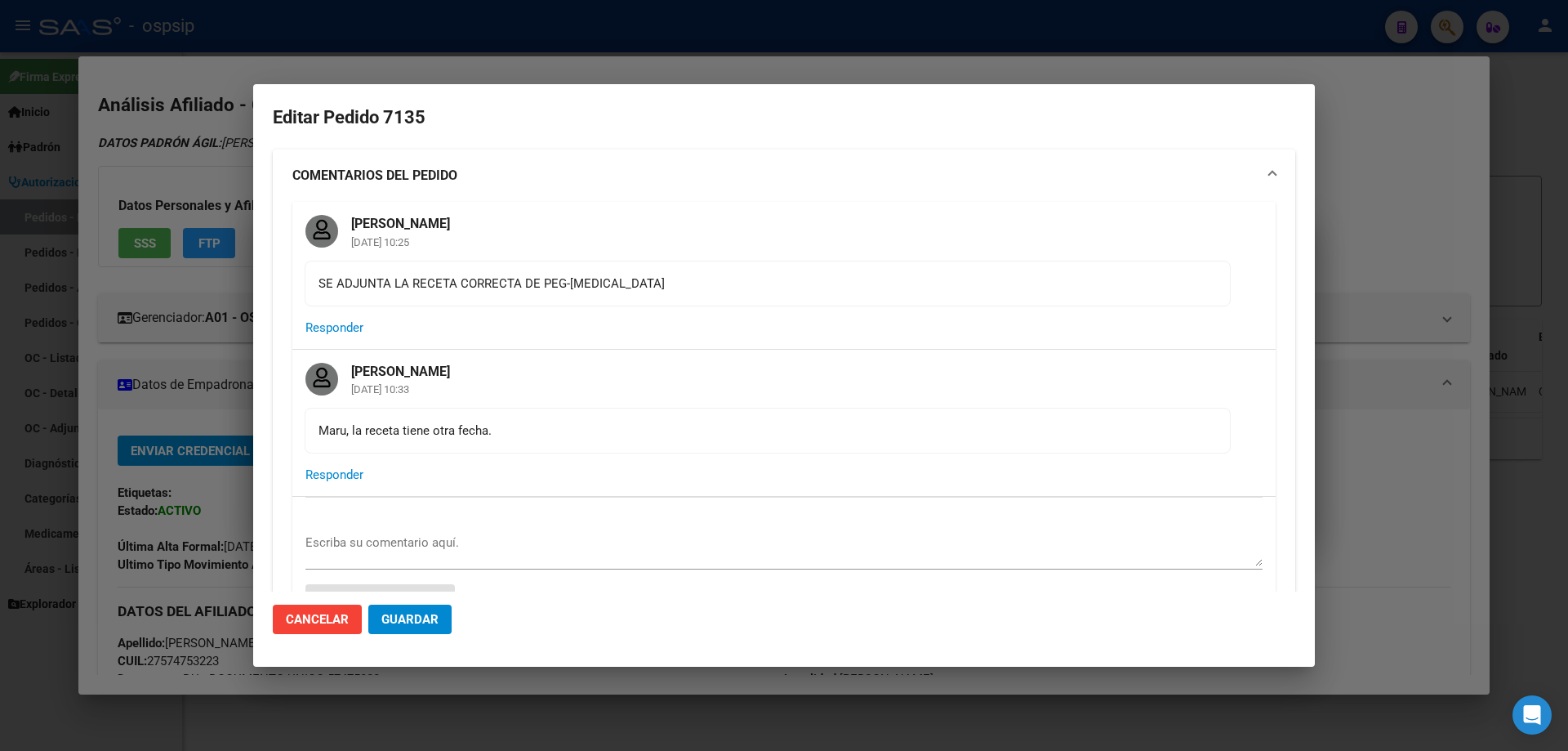
click at [136, 270] on div at bounding box center [784, 375] width 1568 height 751
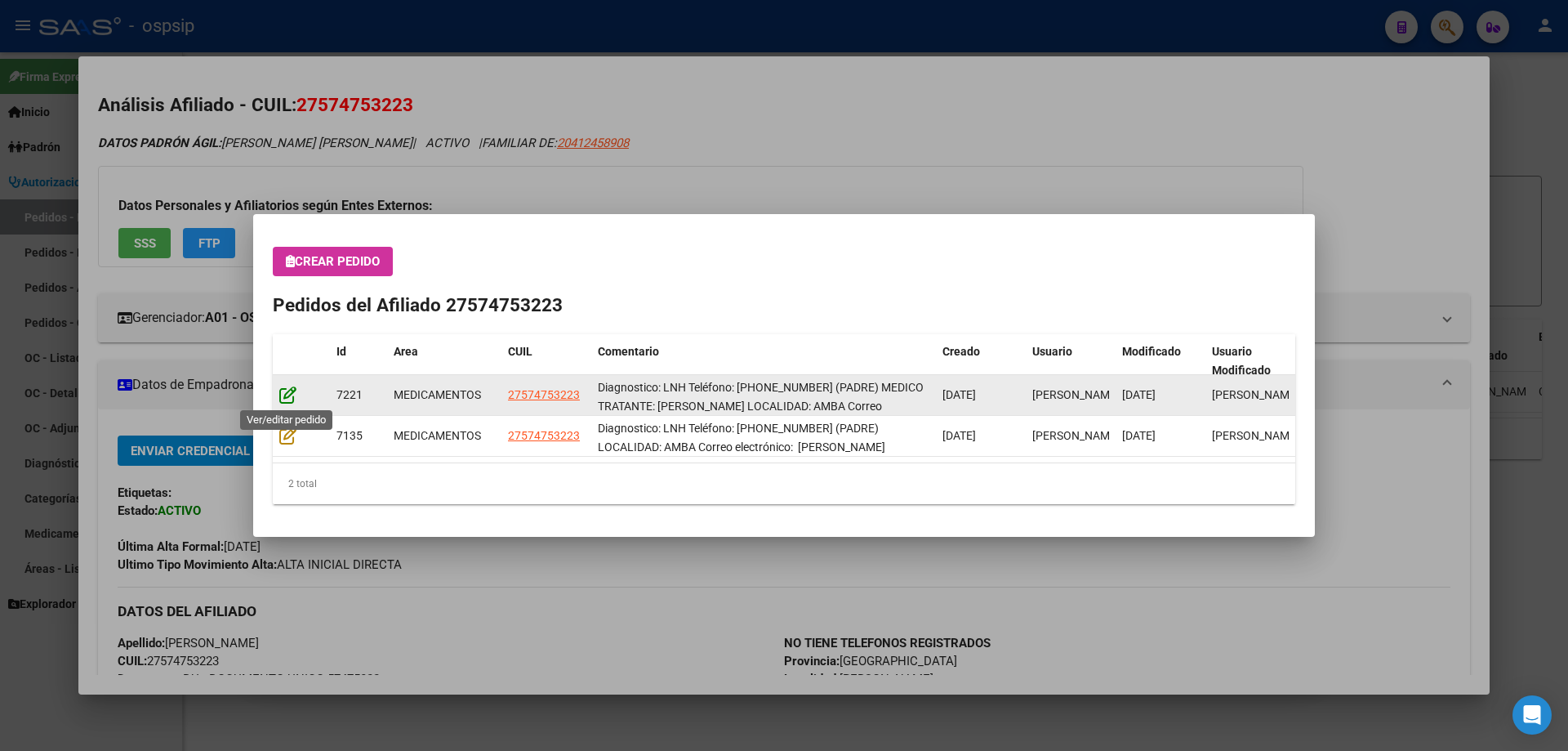
click at [291, 397] on icon at bounding box center [289, 394] width 17 height 17
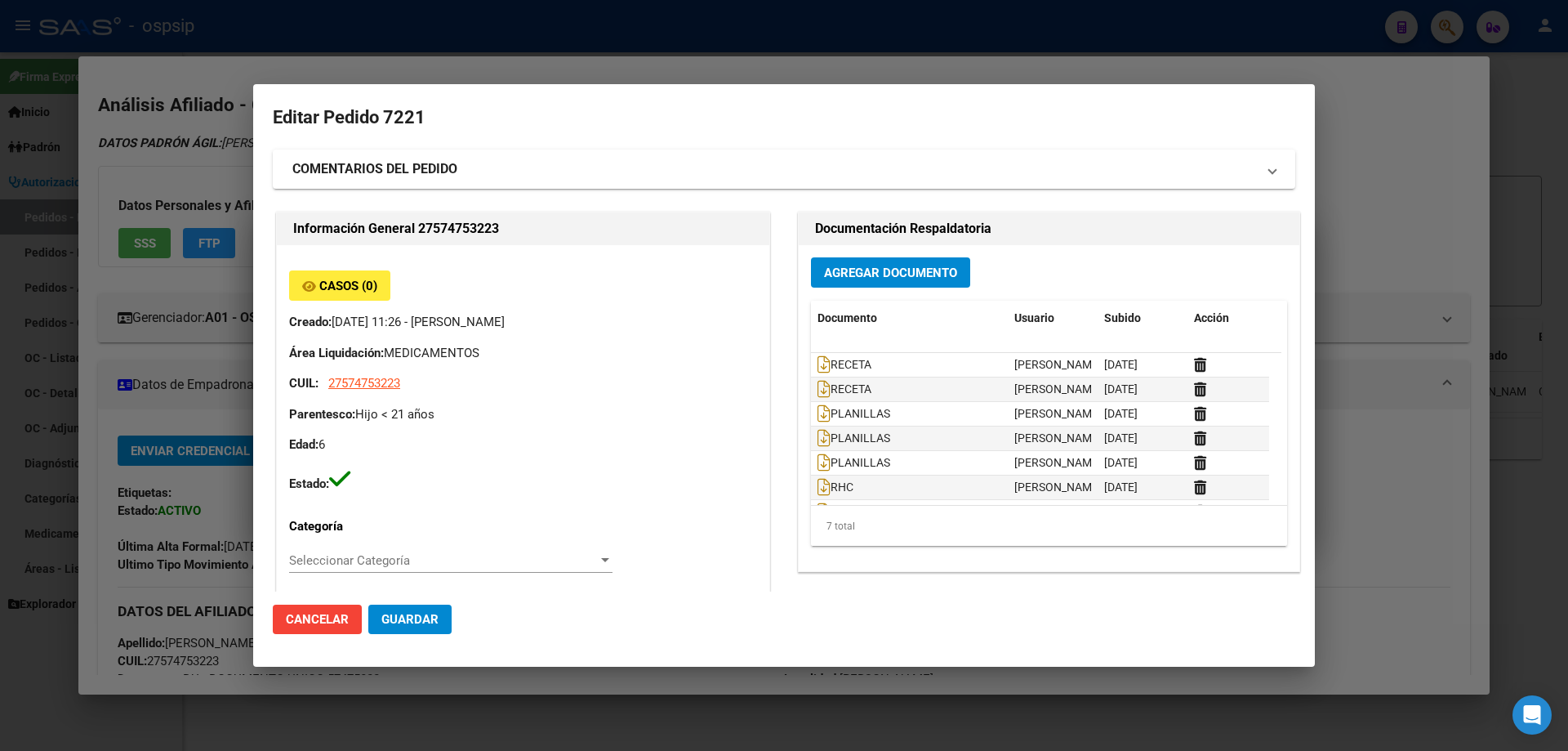
type input "[GEOGRAPHIC_DATA], [PERSON_NAME], [PERSON_NAME] 4375"
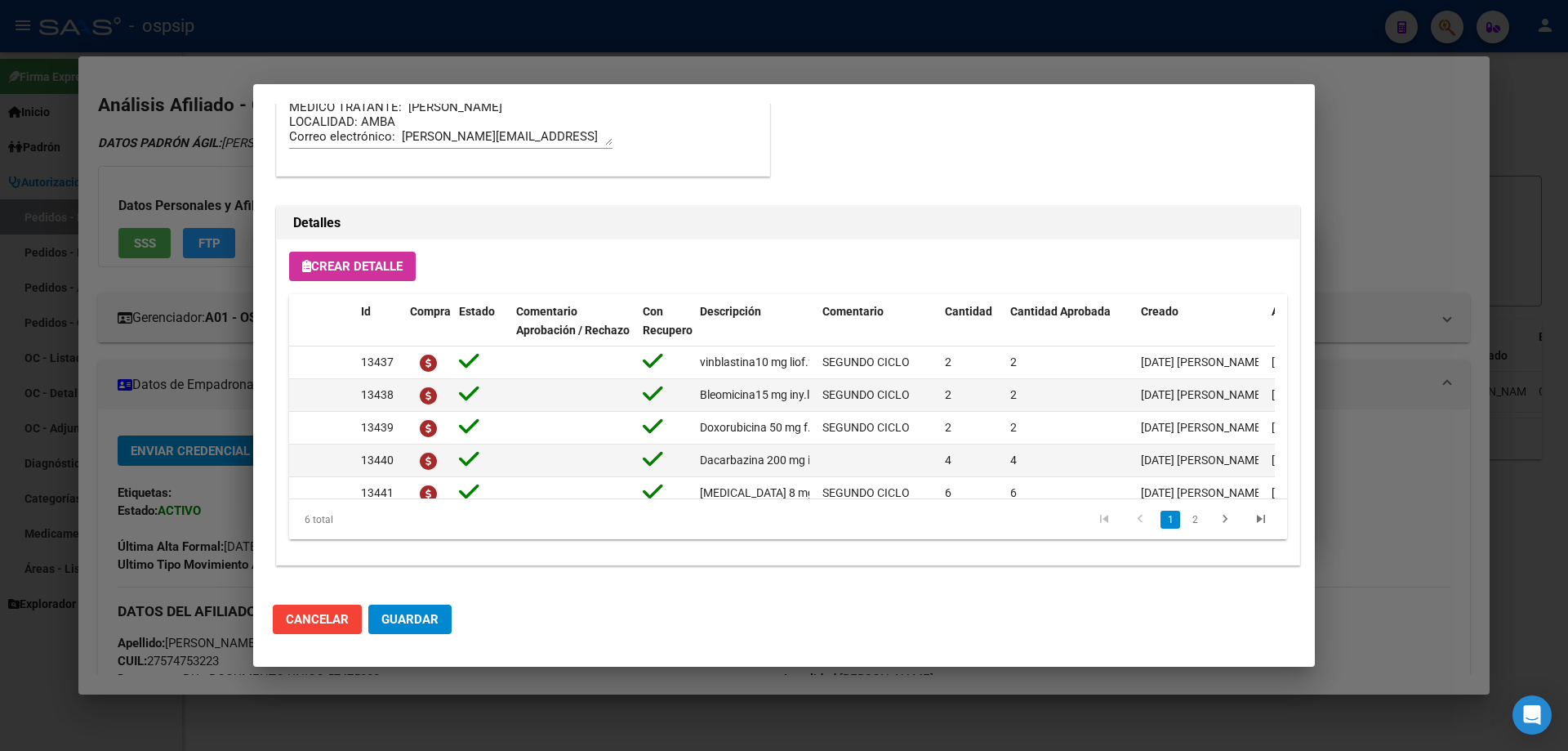
scroll to position [62, 0]
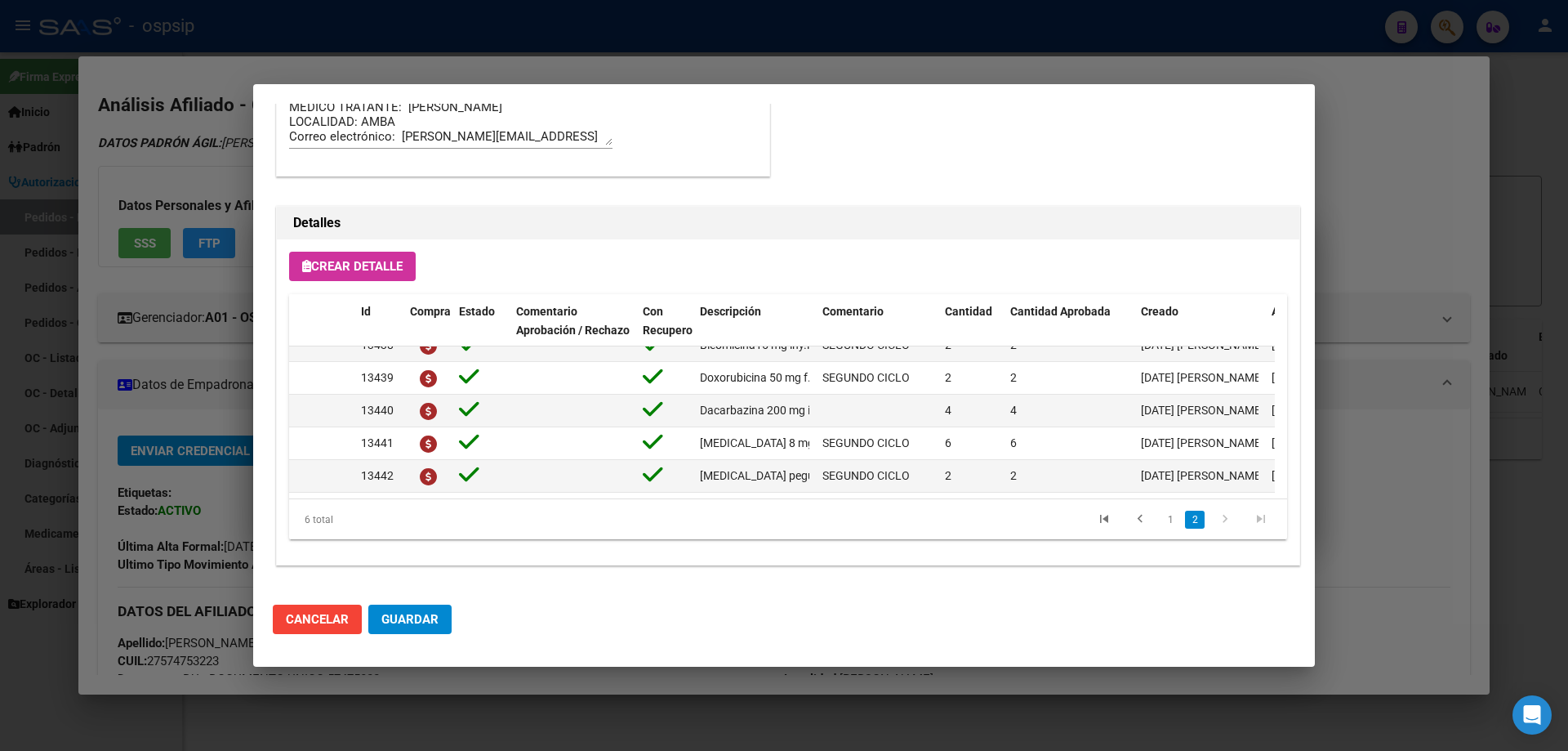
drag, startPoint x: 838, startPoint y: 485, endPoint x: 974, endPoint y: 487, distance: 136.0
click at [974, 487] on datatable-body "13438 Bleomicina15 mg iny.liof.f.a.x 1 SEGUNDO CICLO 2 2 [DATE] [PERSON_NAME] […" at bounding box center [782, 422] width 986 height 152
drag, startPoint x: 862, startPoint y: 485, endPoint x: 917, endPoint y: 486, distance: 55.0
click at [917, 486] on datatable-body "13438 Bleomicina15 mg iny.liof.f.a.x 1 SEGUNDO CICLO 2 2 [DATE] [PERSON_NAME] […" at bounding box center [782, 422] width 986 height 152
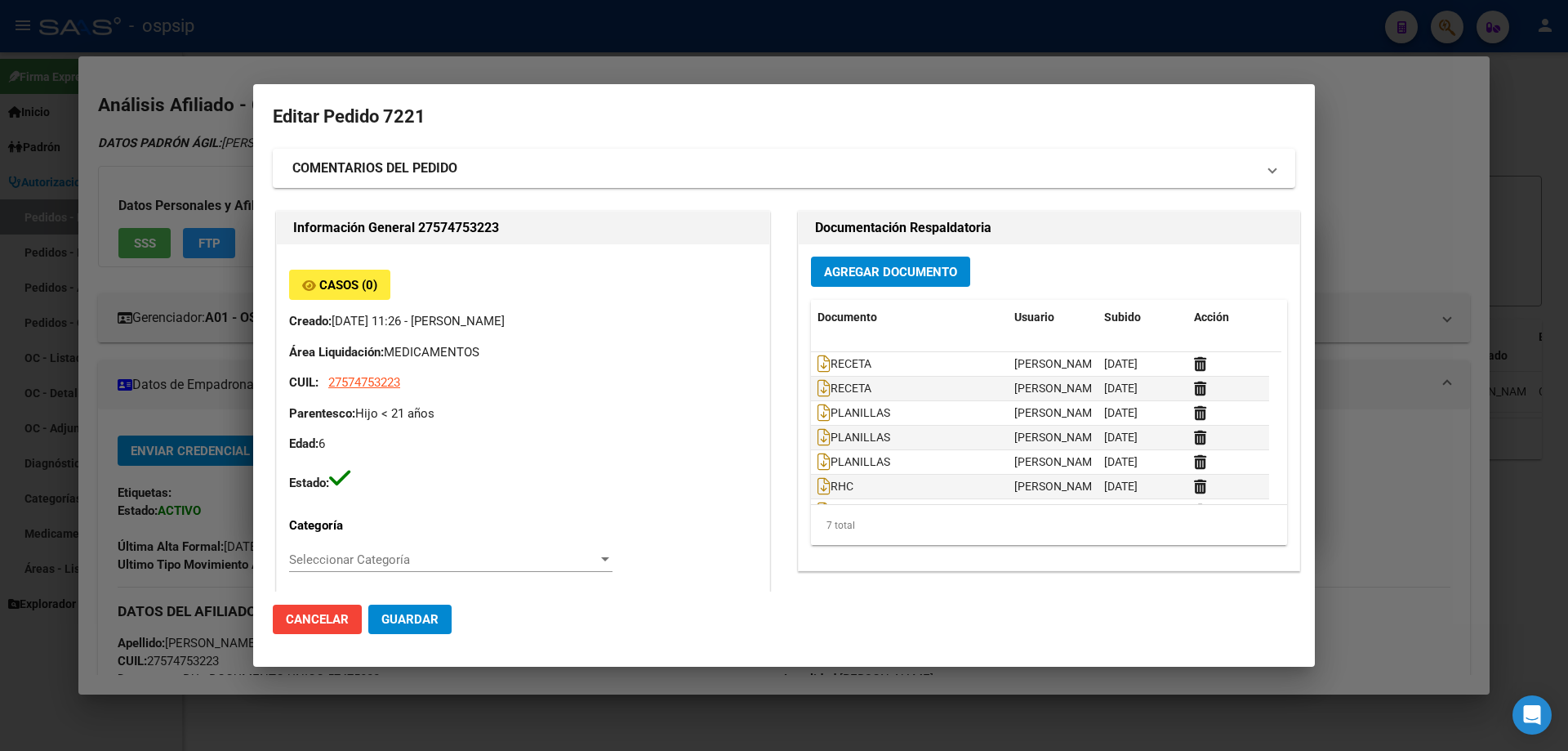
scroll to position [0, 0]
click at [58, 175] on div at bounding box center [784, 375] width 1568 height 751
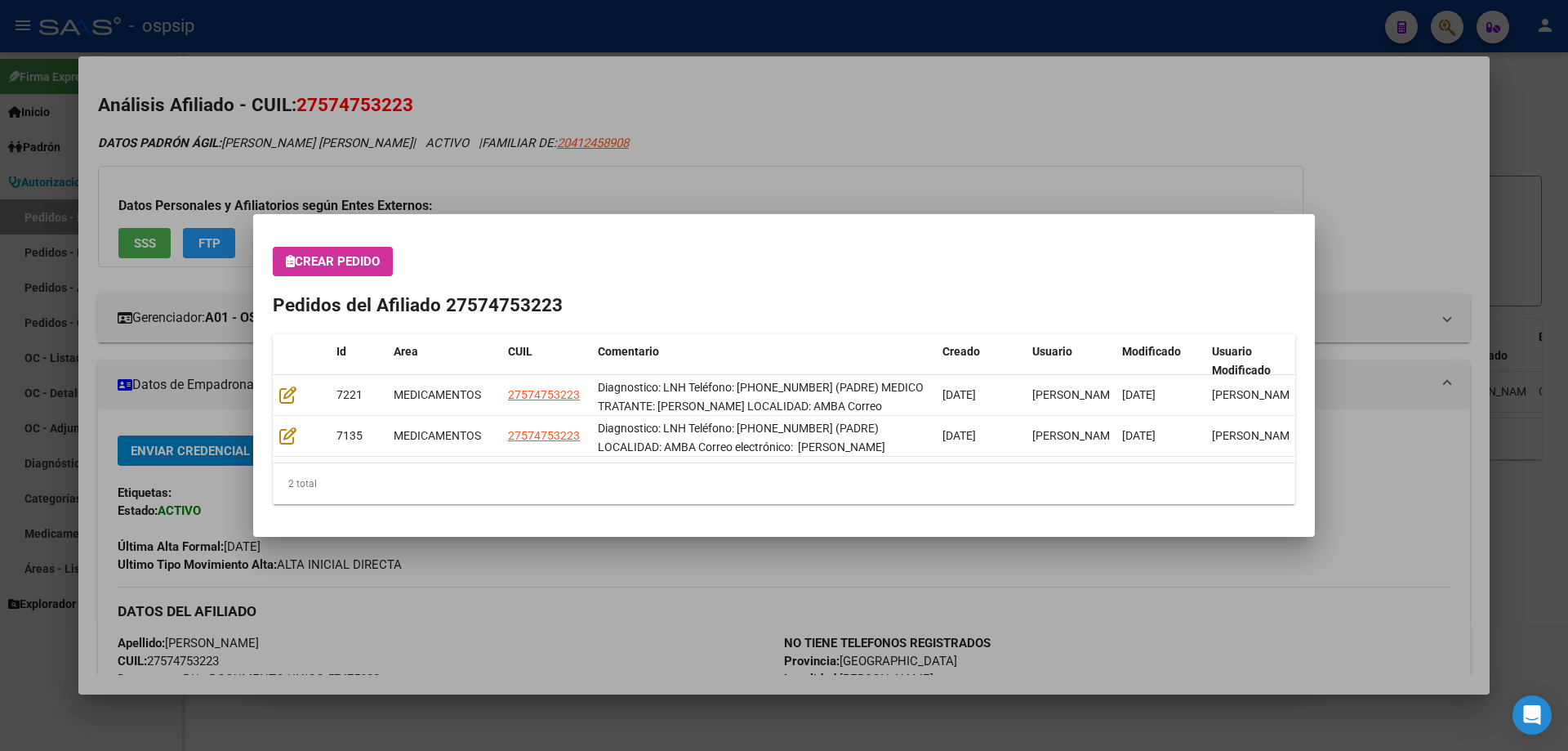
click at [58, 175] on div at bounding box center [784, 375] width 1568 height 751
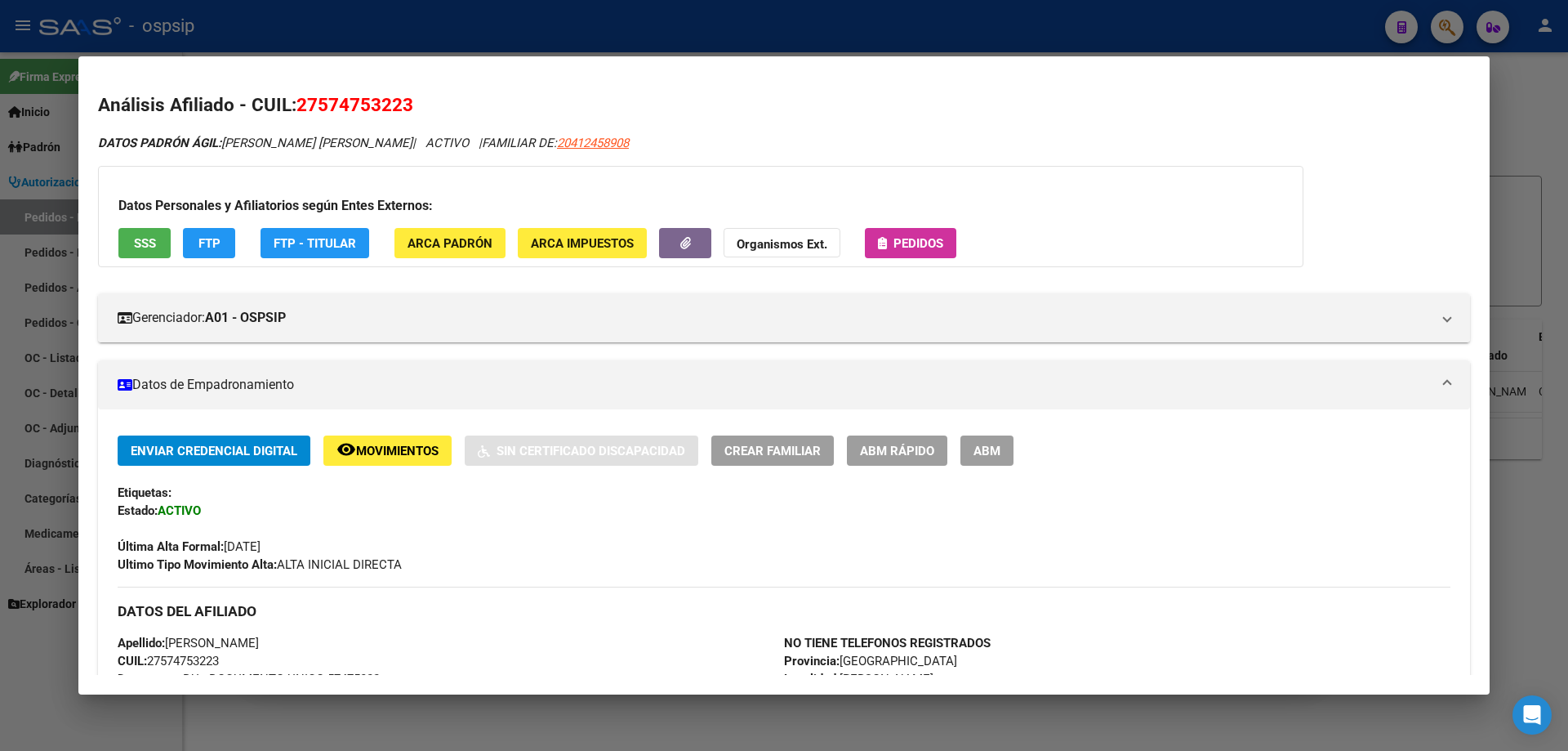
click at [39, 173] on div at bounding box center [784, 375] width 1568 height 751
